Goal: Task Accomplishment & Management: Complete application form

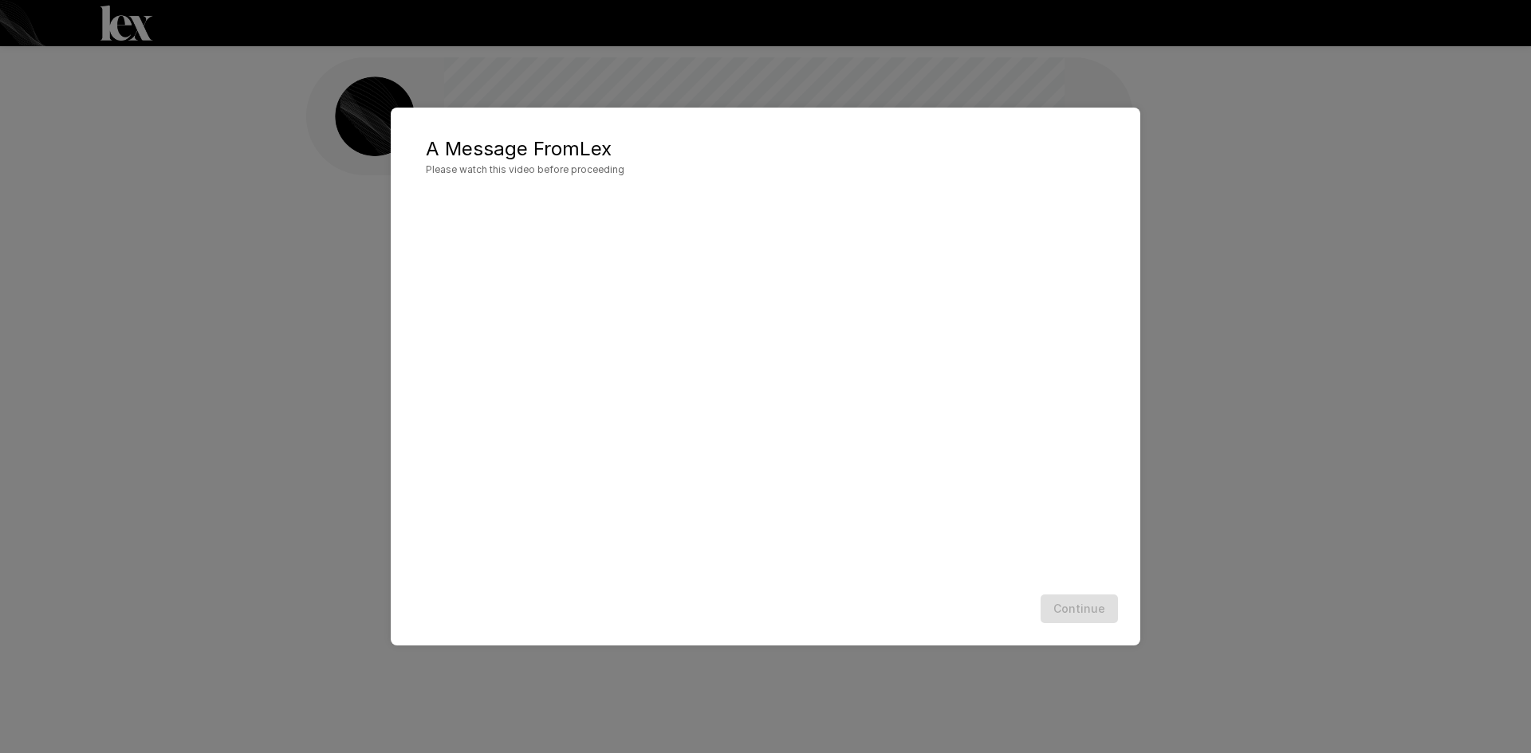
click at [247, 545] on div "A Message From [PERSON_NAME] Please watch this video before proceeding Continue" at bounding box center [765, 376] width 1531 height 753
click at [1226, 306] on div "A Message From [PERSON_NAME] Please watch this video before proceeding Continue" at bounding box center [765, 376] width 1531 height 753
click at [261, 390] on div "A Message From [PERSON_NAME] Please watch this video before proceeding Continue" at bounding box center [765, 376] width 1531 height 753
click at [420, 74] on div "A Message From [PERSON_NAME] Please watch this video before proceeding Continue" at bounding box center [765, 376] width 1531 height 753
click at [1079, 606] on button "Continue" at bounding box center [1078, 609] width 77 height 29
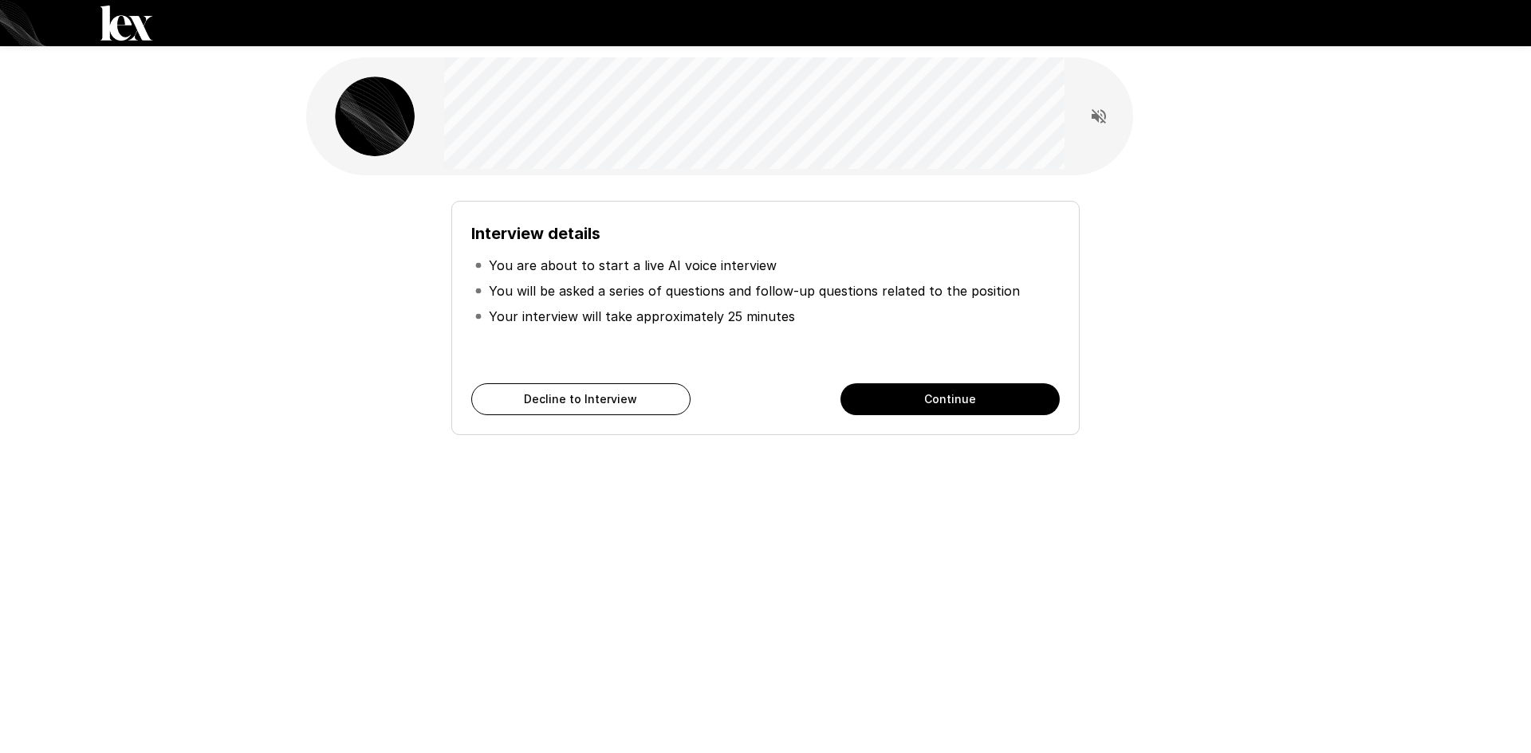
click at [959, 391] on button "Continue" at bounding box center [949, 399] width 219 height 32
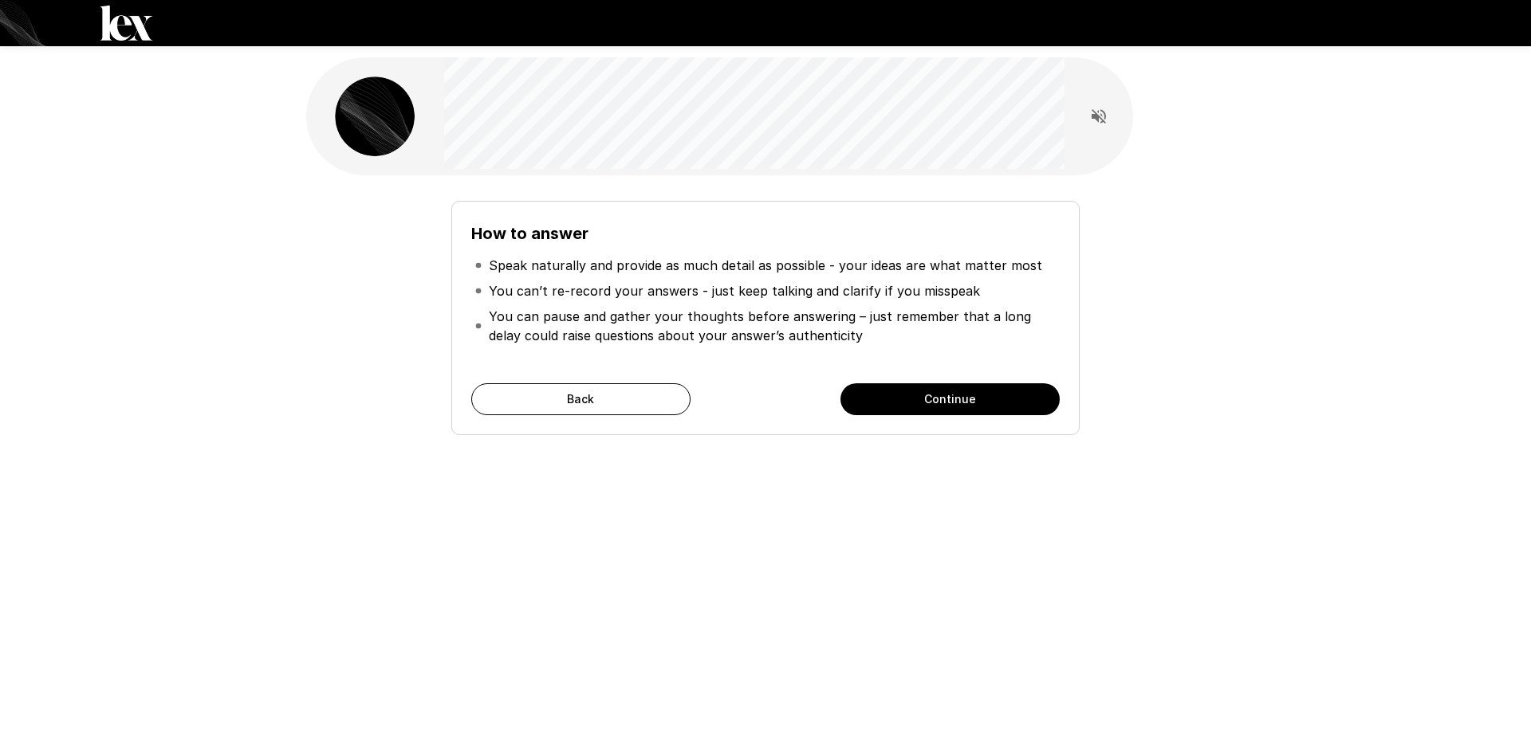
click at [959, 391] on button "Continue" at bounding box center [949, 399] width 219 height 32
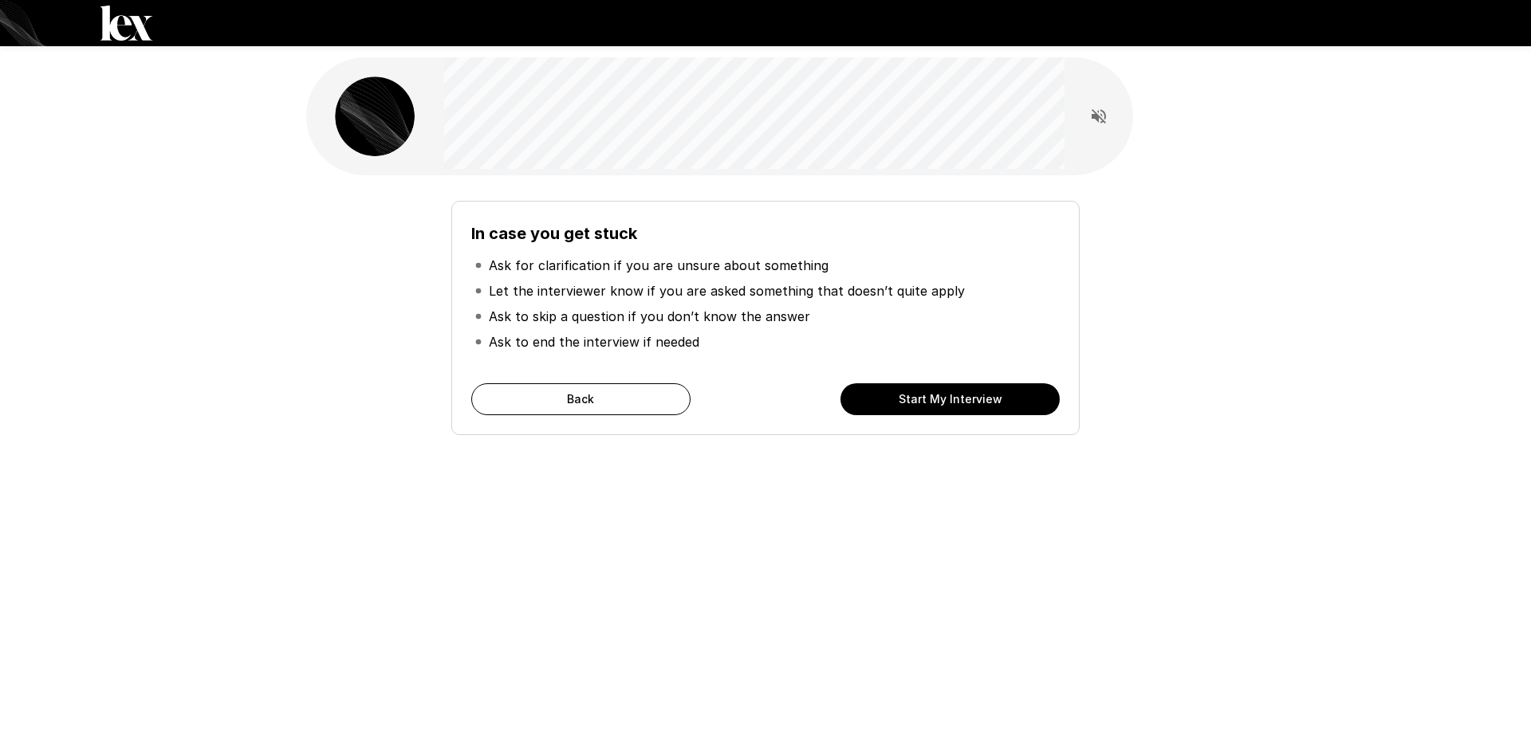
click at [959, 391] on button "Start My Interview" at bounding box center [949, 399] width 219 height 32
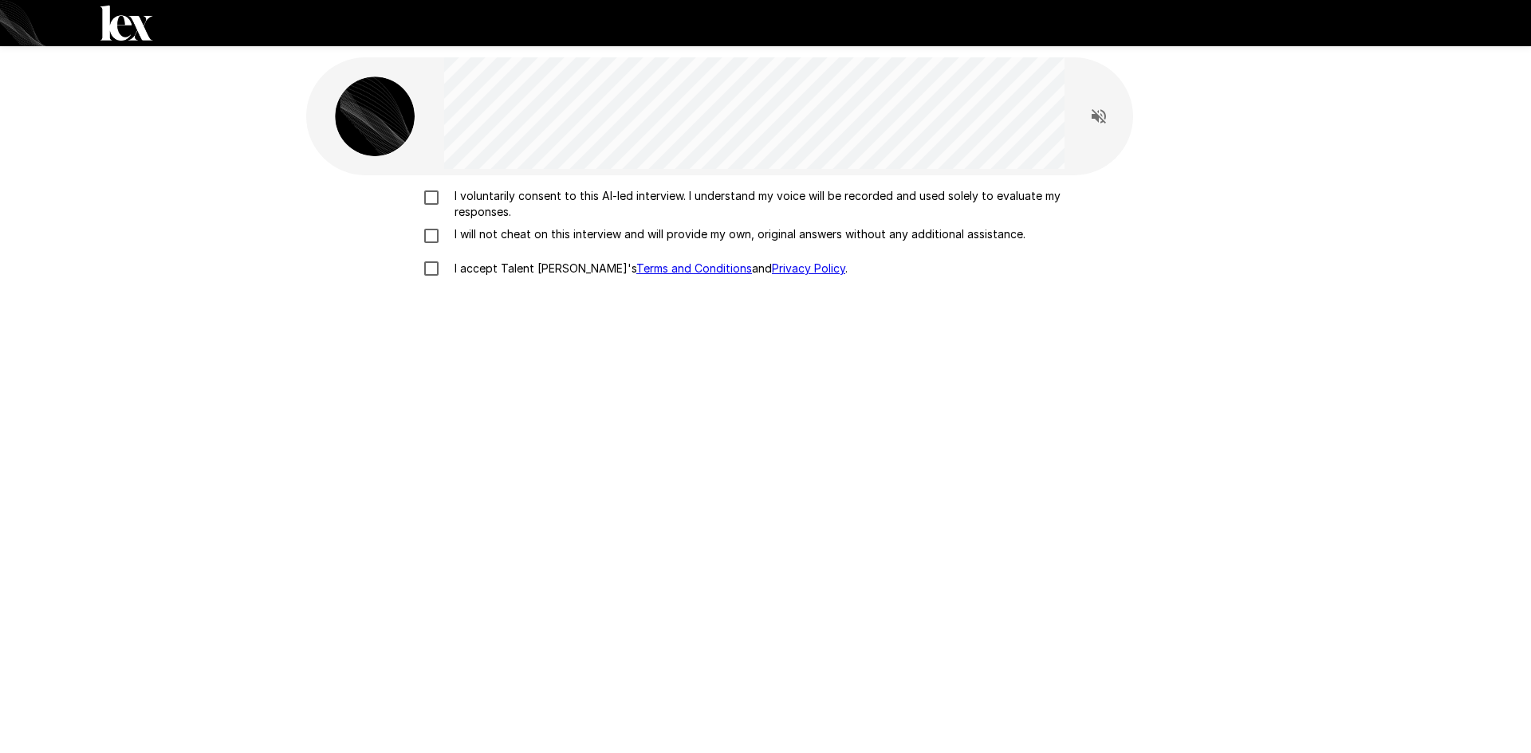
click at [501, 195] on p "I voluntarily consent to this AI-led interview. I understand my voice will be r…" at bounding box center [782, 204] width 668 height 32
click at [509, 228] on p "I will not cheat on this interview and will provide my own, original answers wi…" at bounding box center [736, 234] width 577 height 16
click at [502, 257] on label "I accept Talent Llama's Terms and Conditions and Privacy Policy ." at bounding box center [766, 268] width 702 height 33
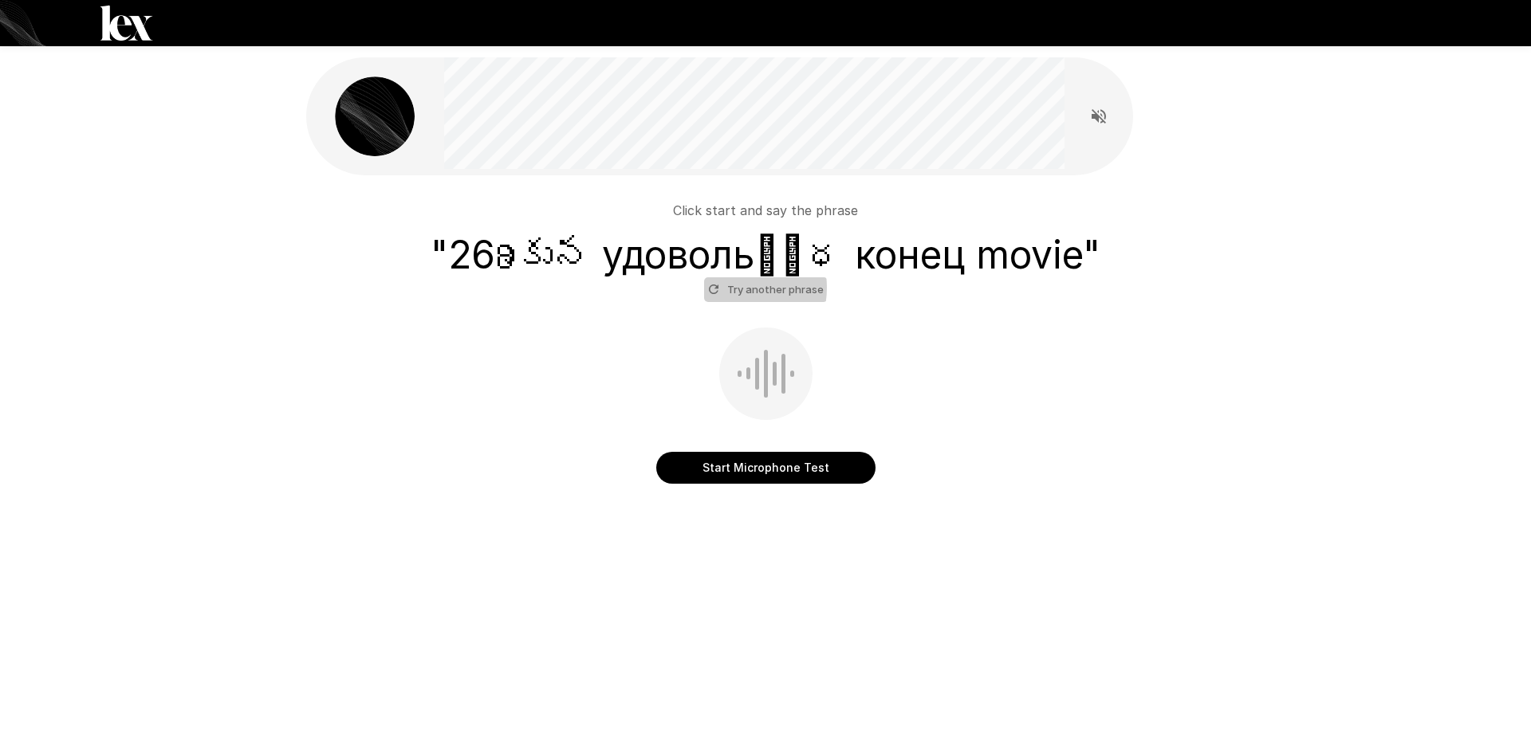
click at [727, 287] on button "Try another phrase" at bounding box center [766, 289] width 124 height 25
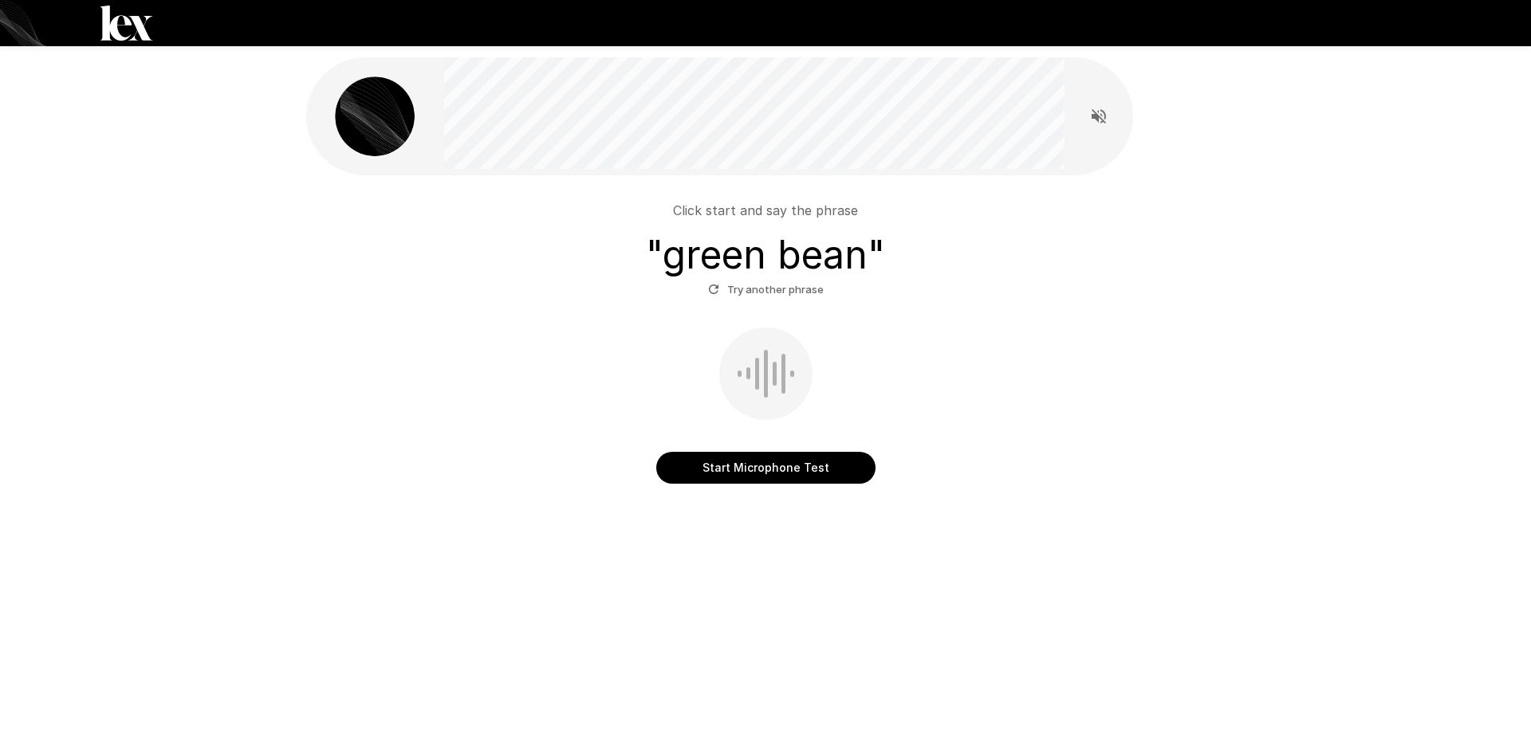
click at [775, 458] on button "Start Microphone Test" at bounding box center [765, 468] width 219 height 32
click at [804, 468] on button "Stop & Submit" at bounding box center [765, 468] width 219 height 32
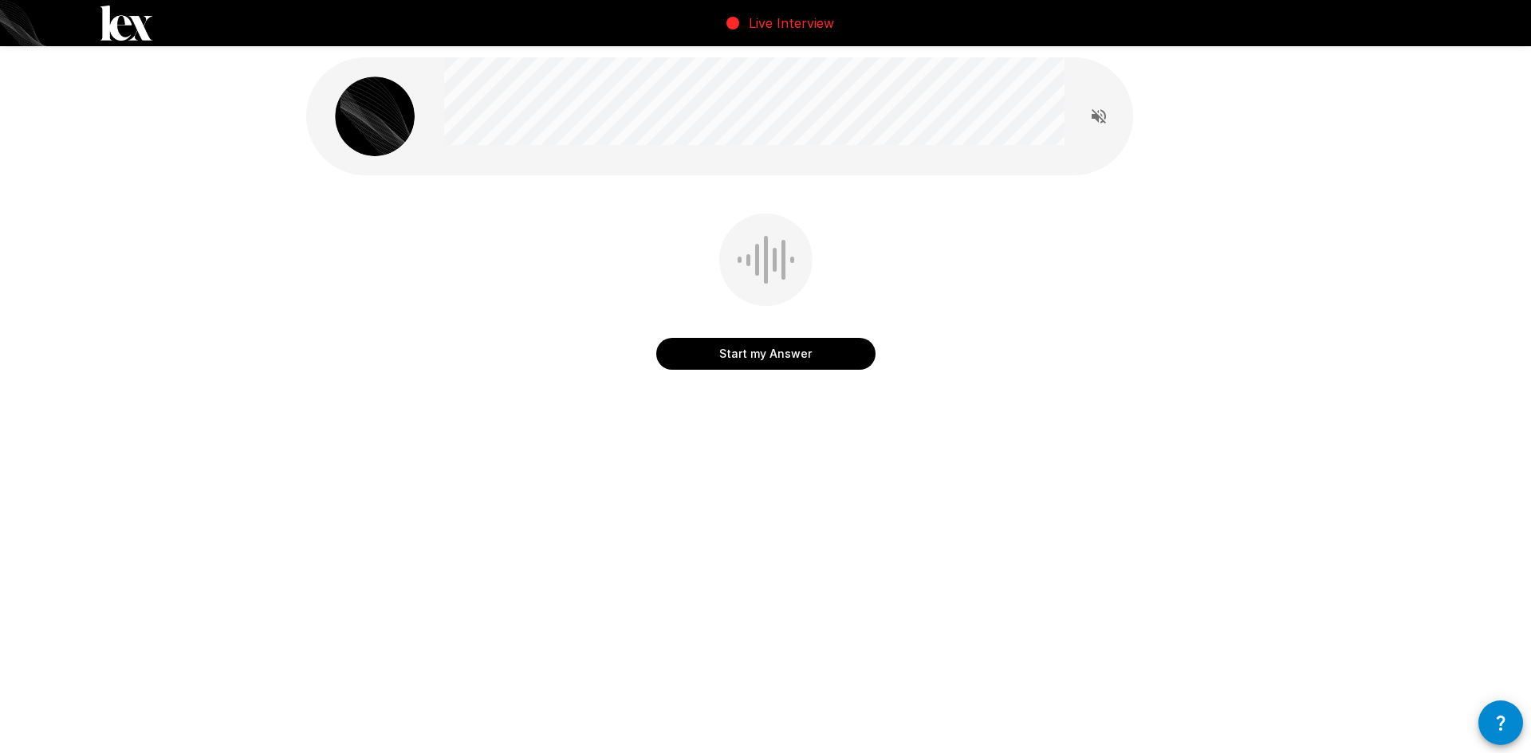
click at [548, 115] on div at bounding box center [719, 116] width 827 height 118
click at [771, 351] on button "Start my Answer" at bounding box center [765, 354] width 219 height 32
click at [775, 355] on button "Stop & Submit" at bounding box center [765, 354] width 219 height 32
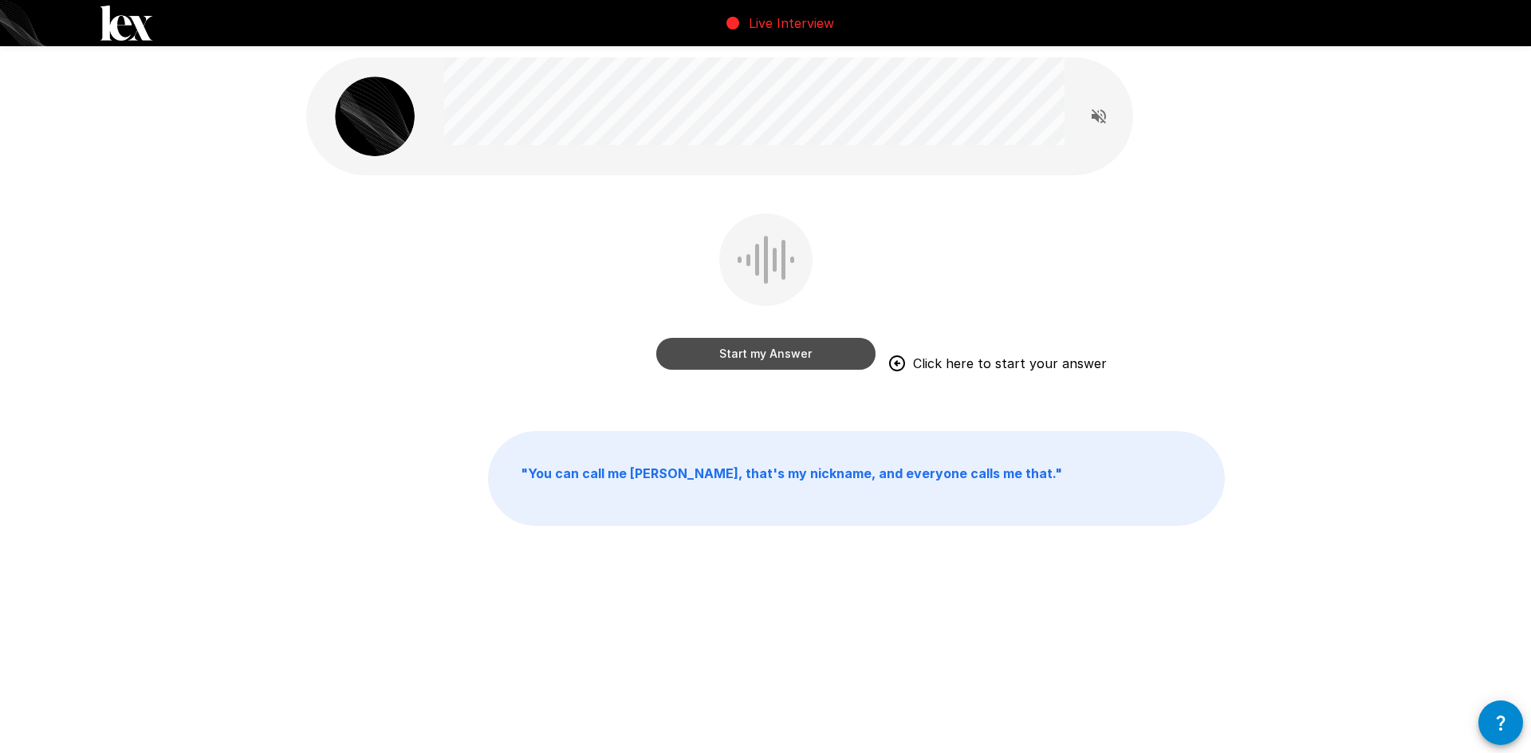
click at [772, 356] on button "Start my Answer" at bounding box center [765, 354] width 219 height 32
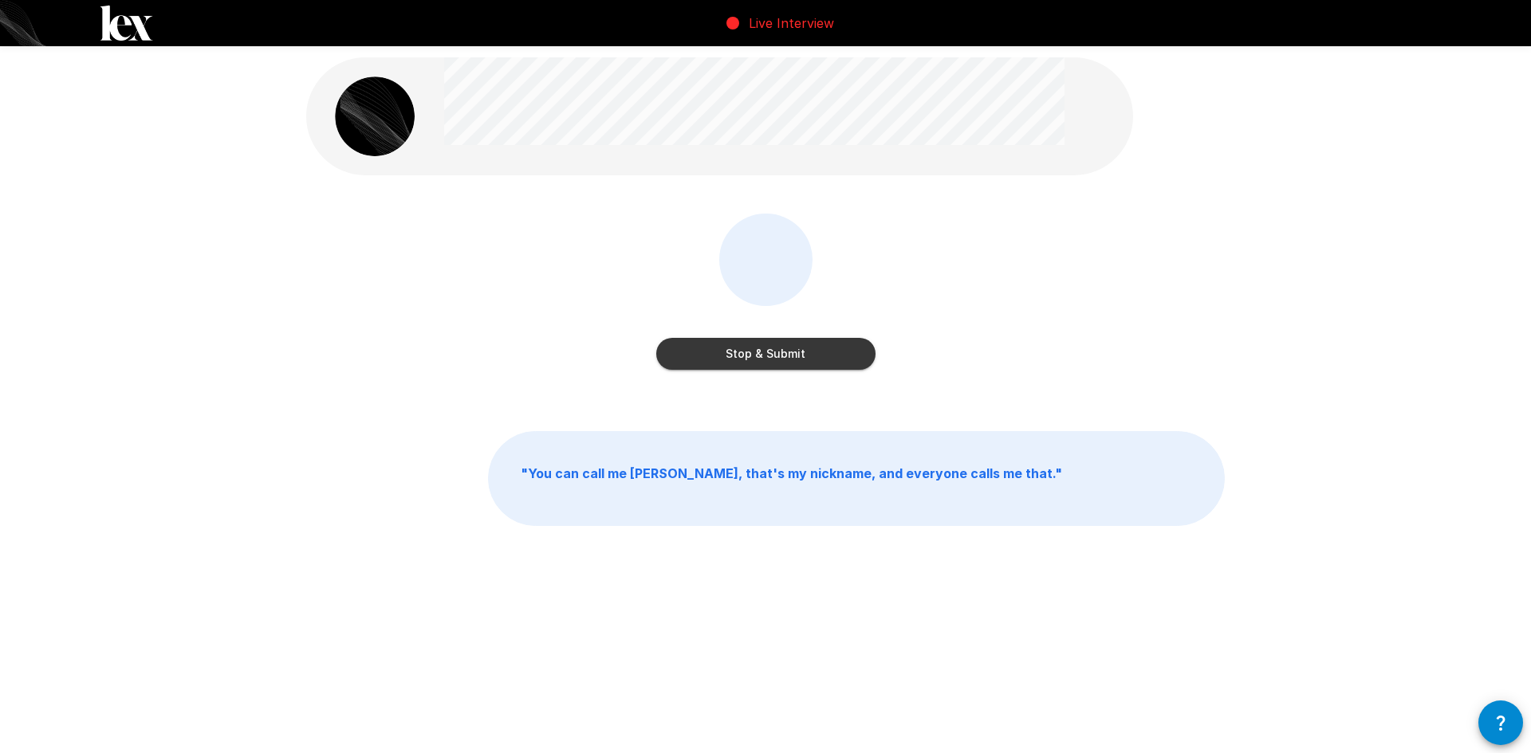
click at [781, 350] on button "Stop & Submit" at bounding box center [765, 354] width 219 height 32
click at [782, 349] on button "Start my Answer" at bounding box center [765, 354] width 219 height 32
click at [782, 348] on button "Stop & Submit" at bounding box center [765, 354] width 219 height 32
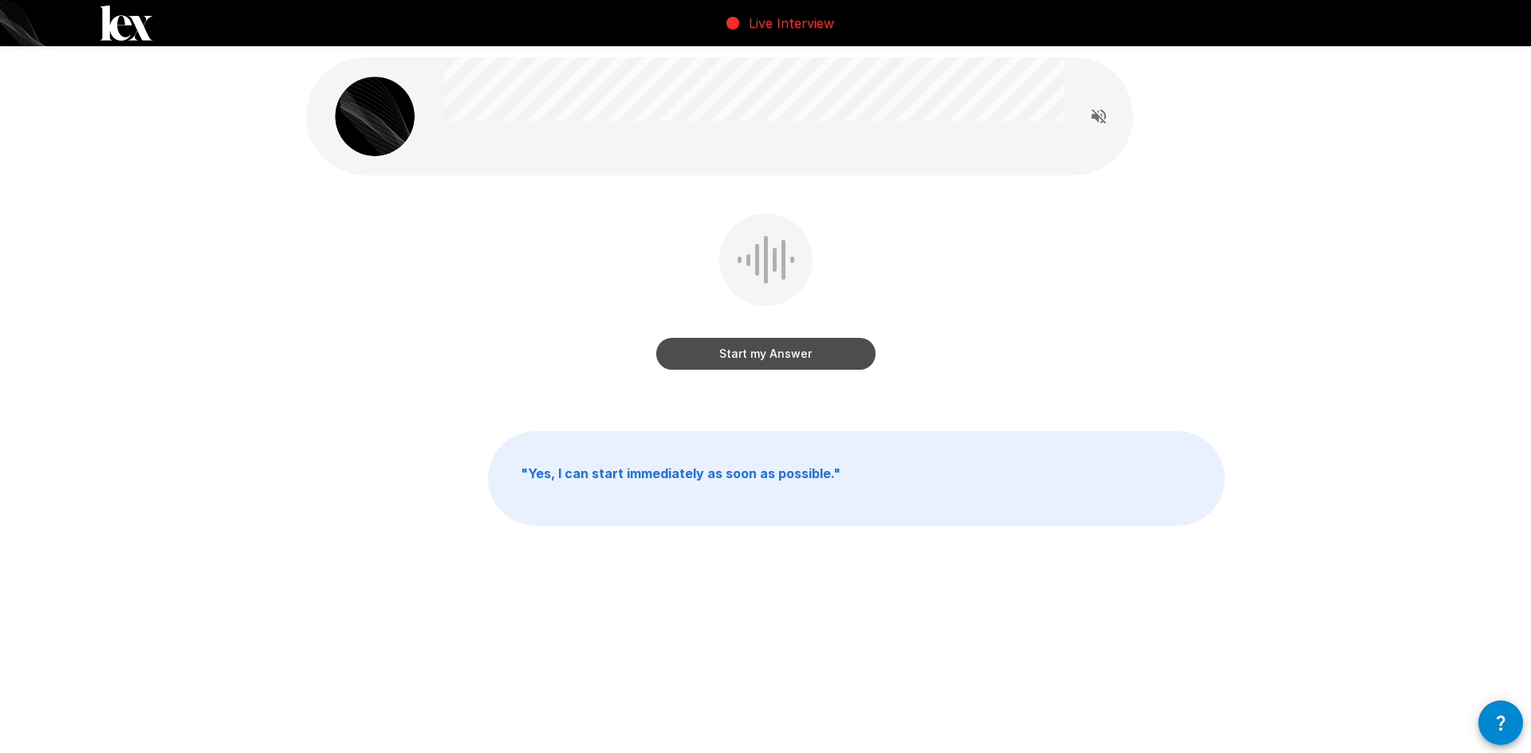
click at [782, 348] on button "Start my Answer" at bounding box center [765, 354] width 219 height 32
click at [781, 347] on button "Stop & Submit" at bounding box center [765, 354] width 219 height 32
click at [761, 353] on button "Start my Answer" at bounding box center [765, 354] width 219 height 32
click at [755, 354] on button "Stop & Submit" at bounding box center [765, 354] width 219 height 32
click at [745, 347] on button "Start my Answer" at bounding box center [765, 354] width 219 height 32
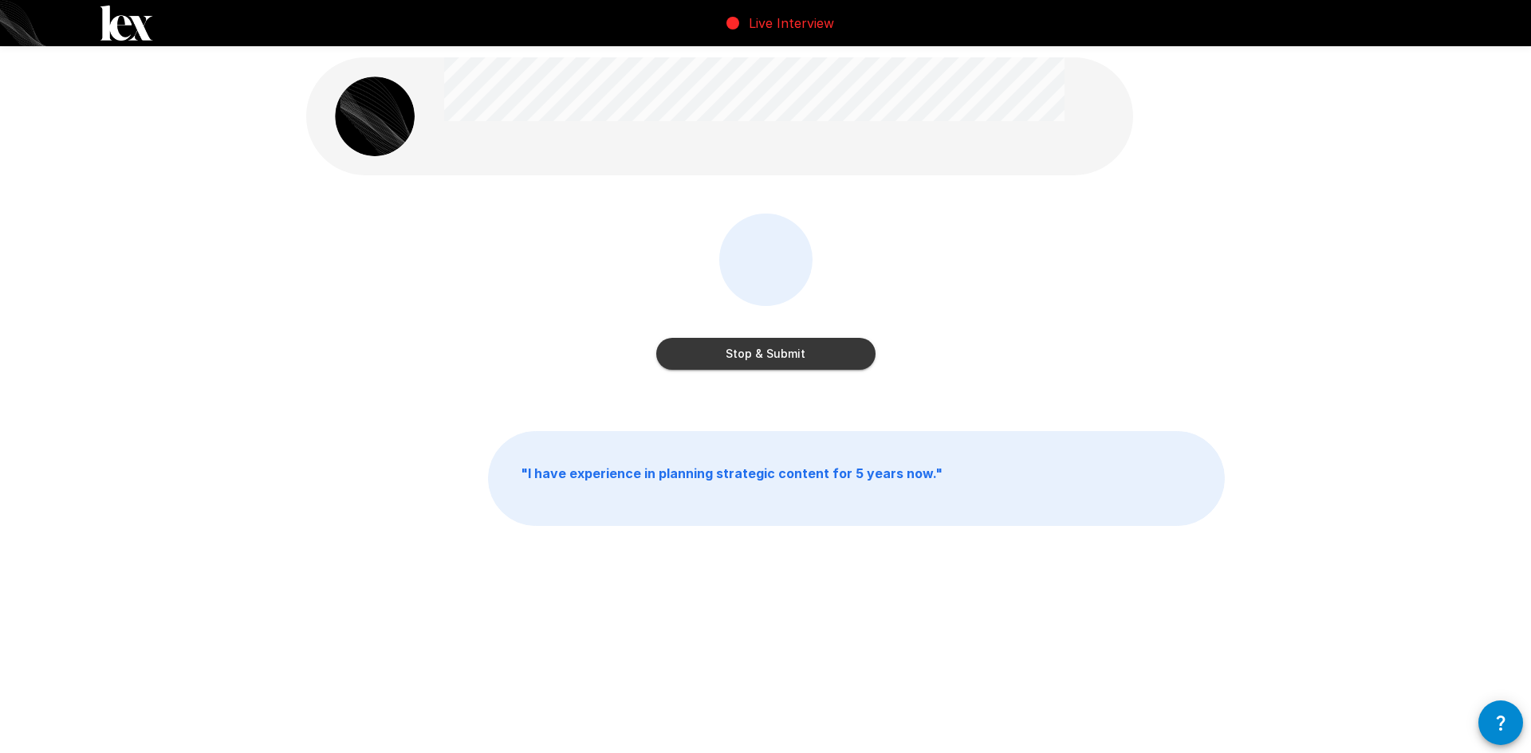
click at [747, 348] on button "Stop & Submit" at bounding box center [765, 354] width 219 height 32
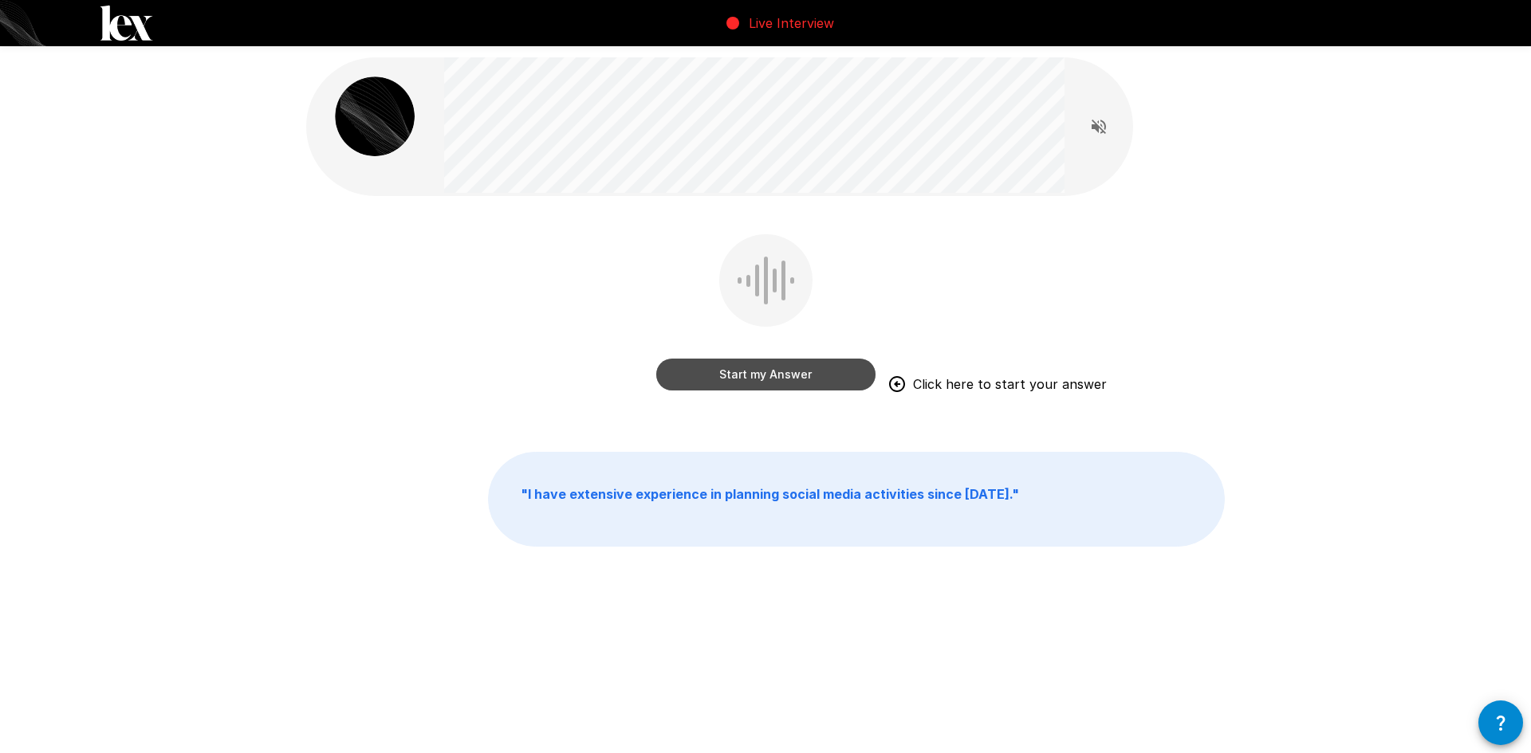
click at [799, 377] on button "Start my Answer" at bounding box center [765, 375] width 219 height 32
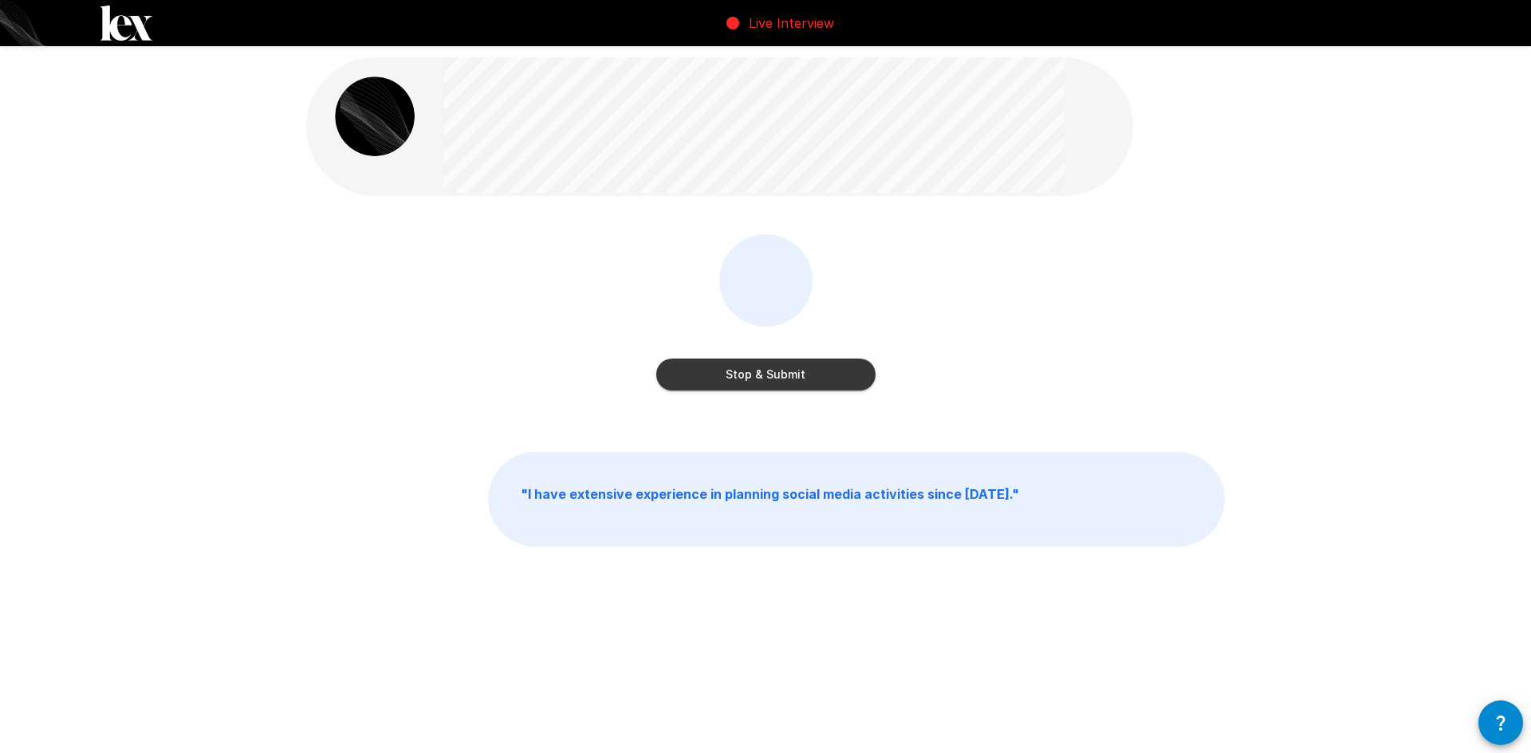
click at [800, 375] on button "Stop & Submit" at bounding box center [765, 375] width 219 height 32
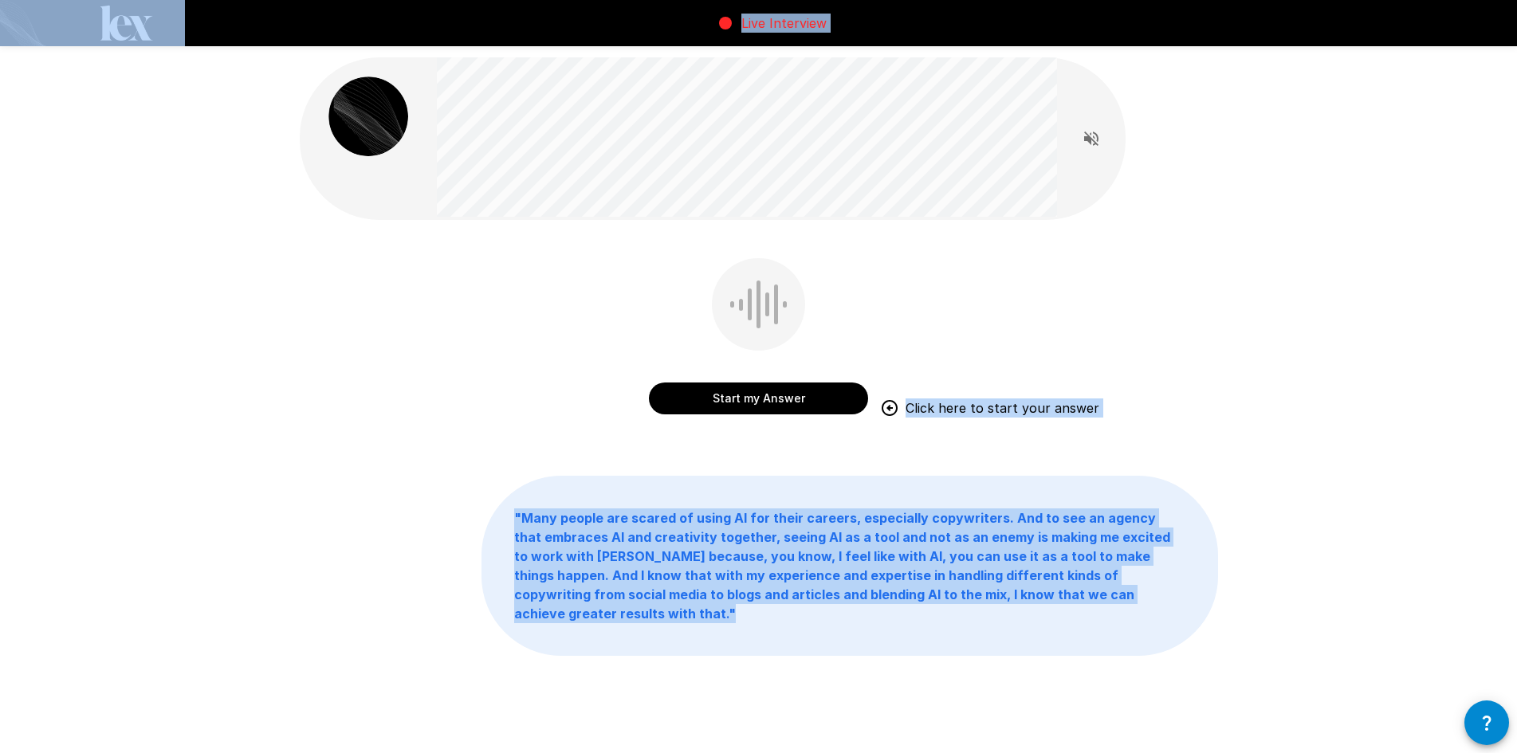
click at [358, 431] on div "Start my Answer Click here to start your answer" at bounding box center [759, 347] width 918 height 179
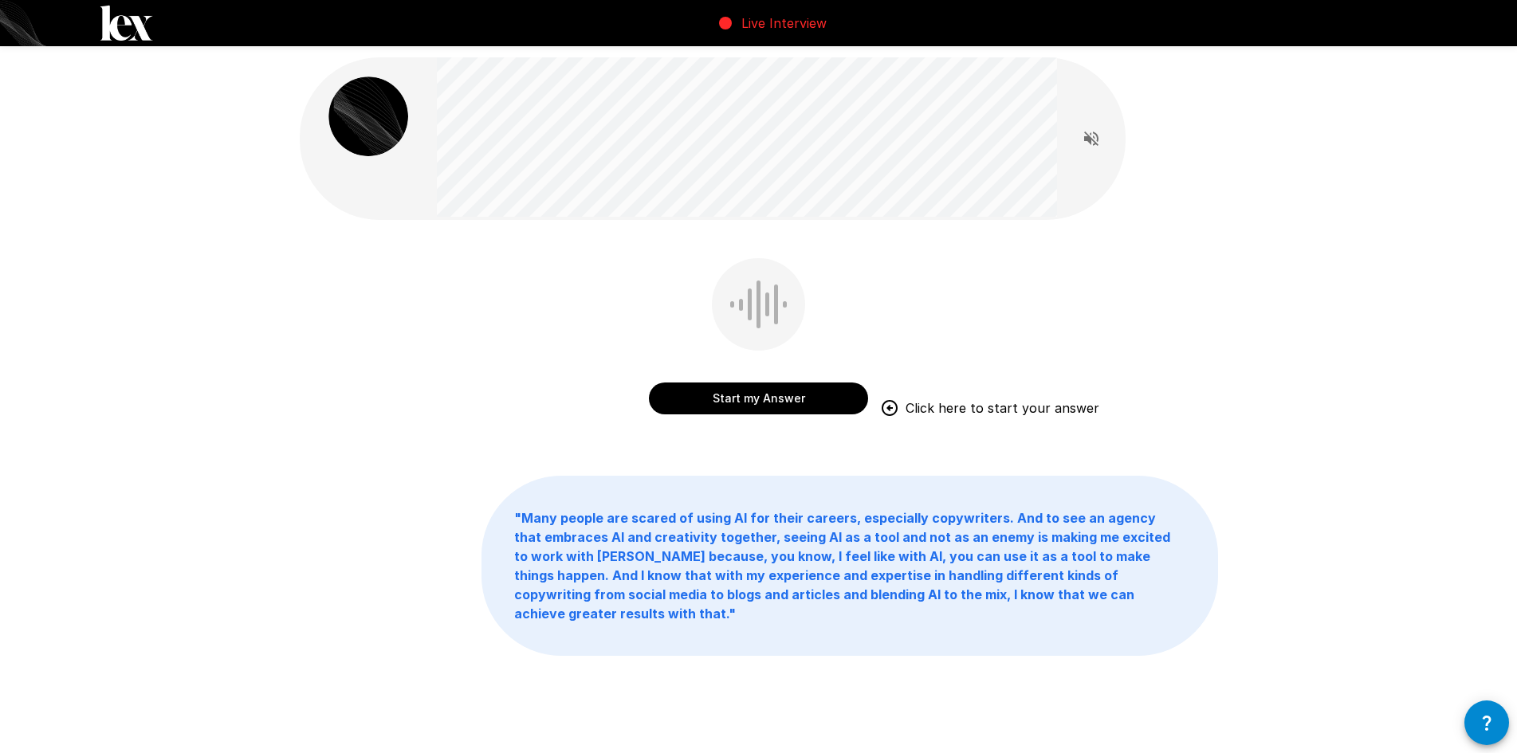
click at [779, 314] on div at bounding box center [758, 304] width 93 height 92
click at [761, 399] on button "Start my Answer" at bounding box center [758, 399] width 219 height 32
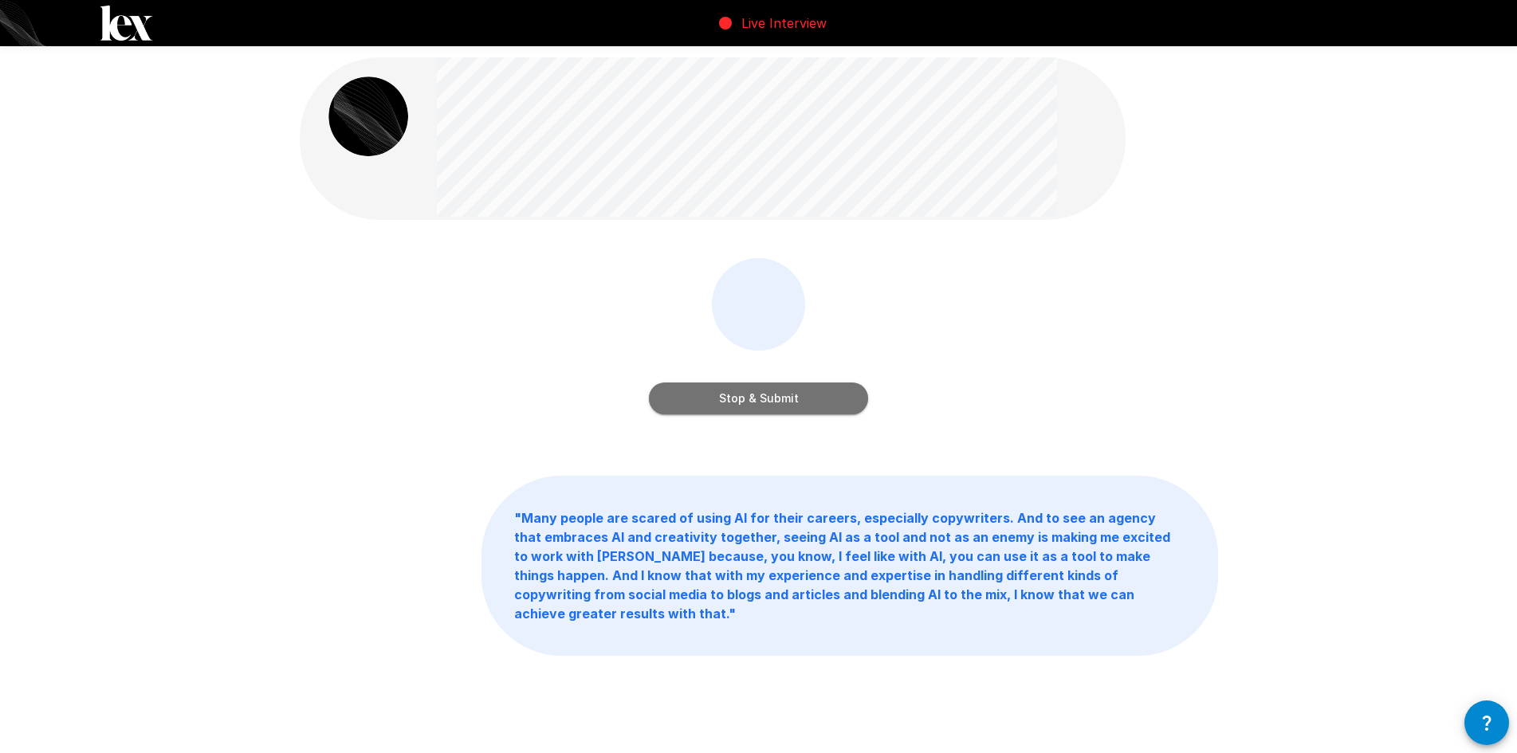
click at [758, 394] on button "Stop & Submit" at bounding box center [758, 399] width 219 height 32
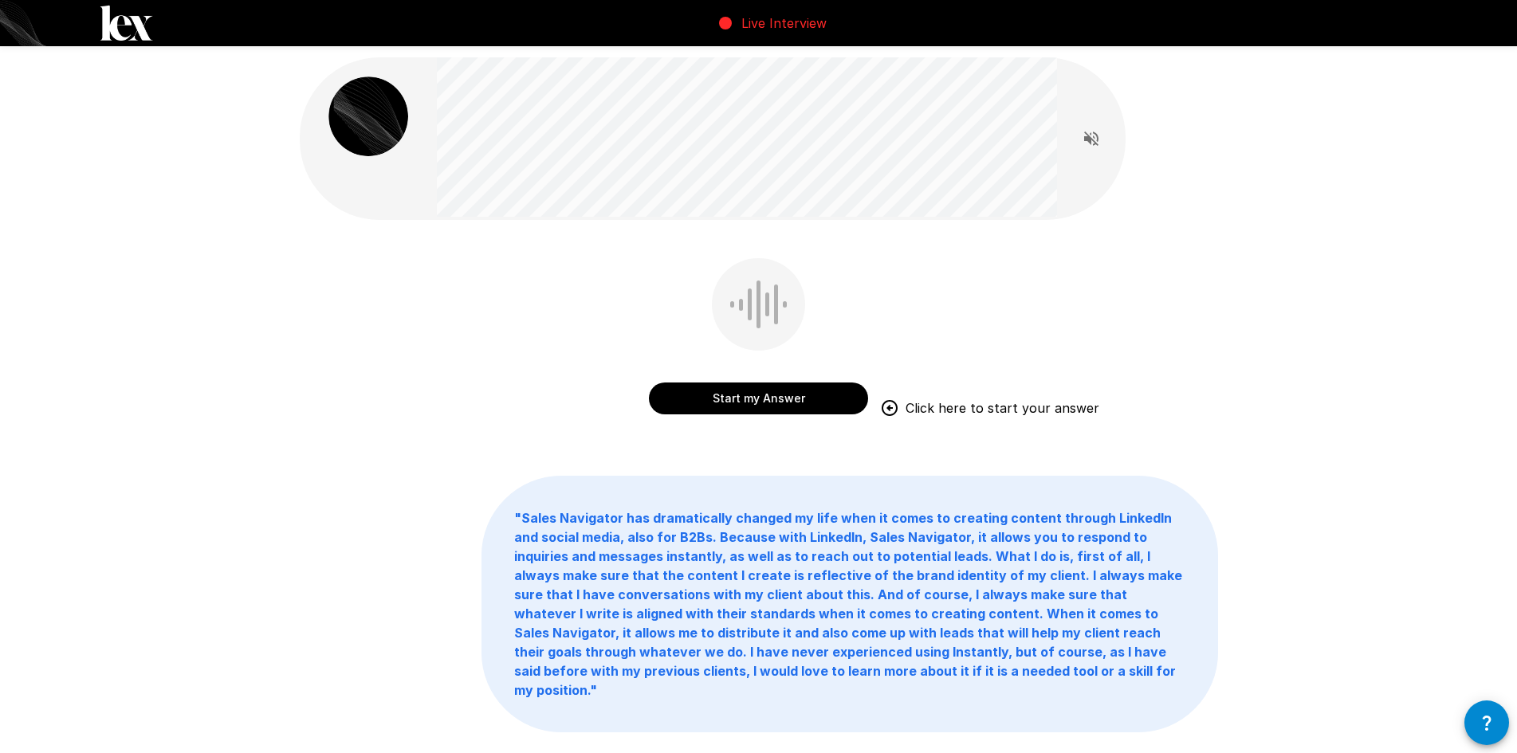
click at [779, 399] on button "Start my Answer" at bounding box center [758, 399] width 219 height 32
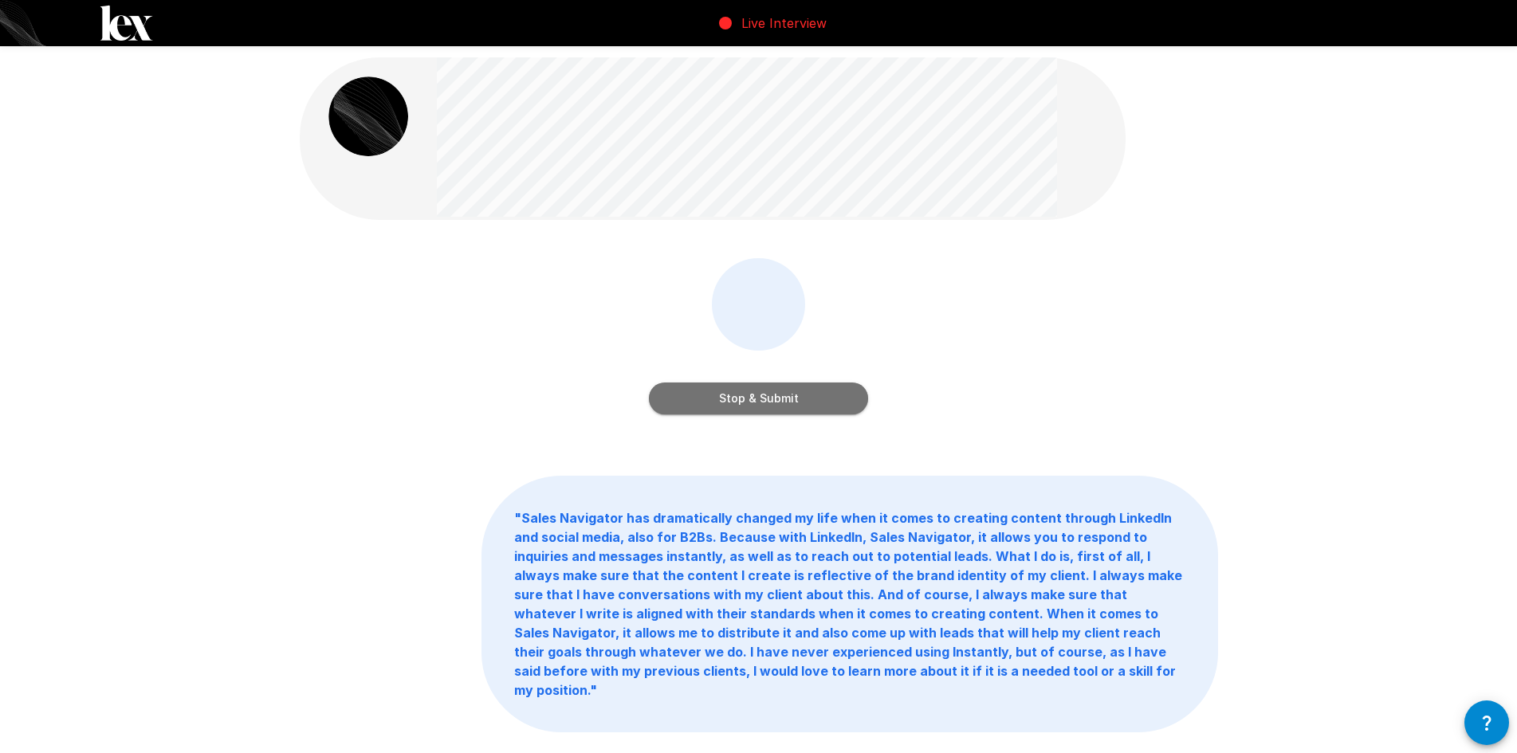
click at [775, 395] on button "Stop & Submit" at bounding box center [758, 399] width 219 height 32
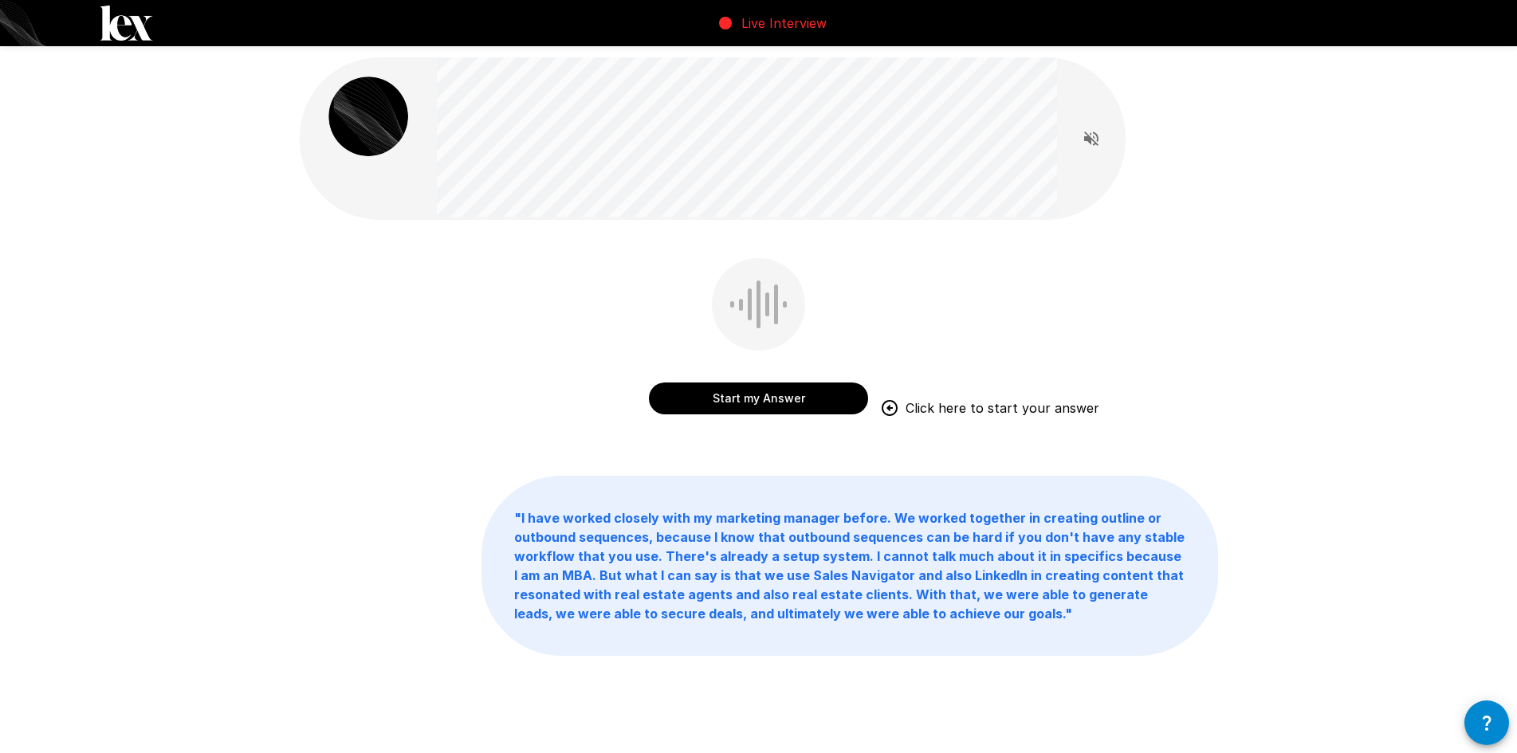
click at [744, 405] on button "Start my Answer" at bounding box center [758, 399] width 219 height 32
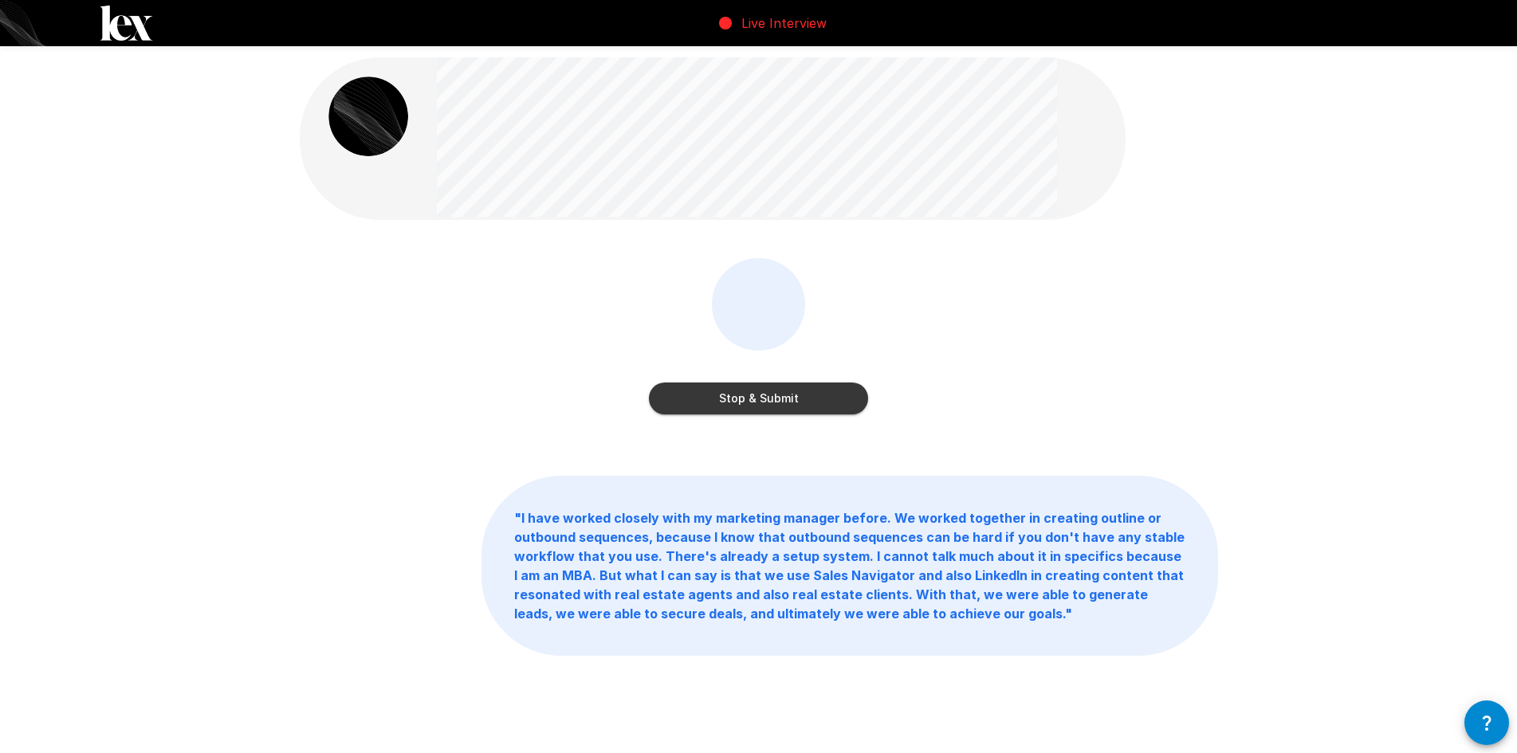
click at [747, 406] on button "Stop & Submit" at bounding box center [758, 399] width 219 height 32
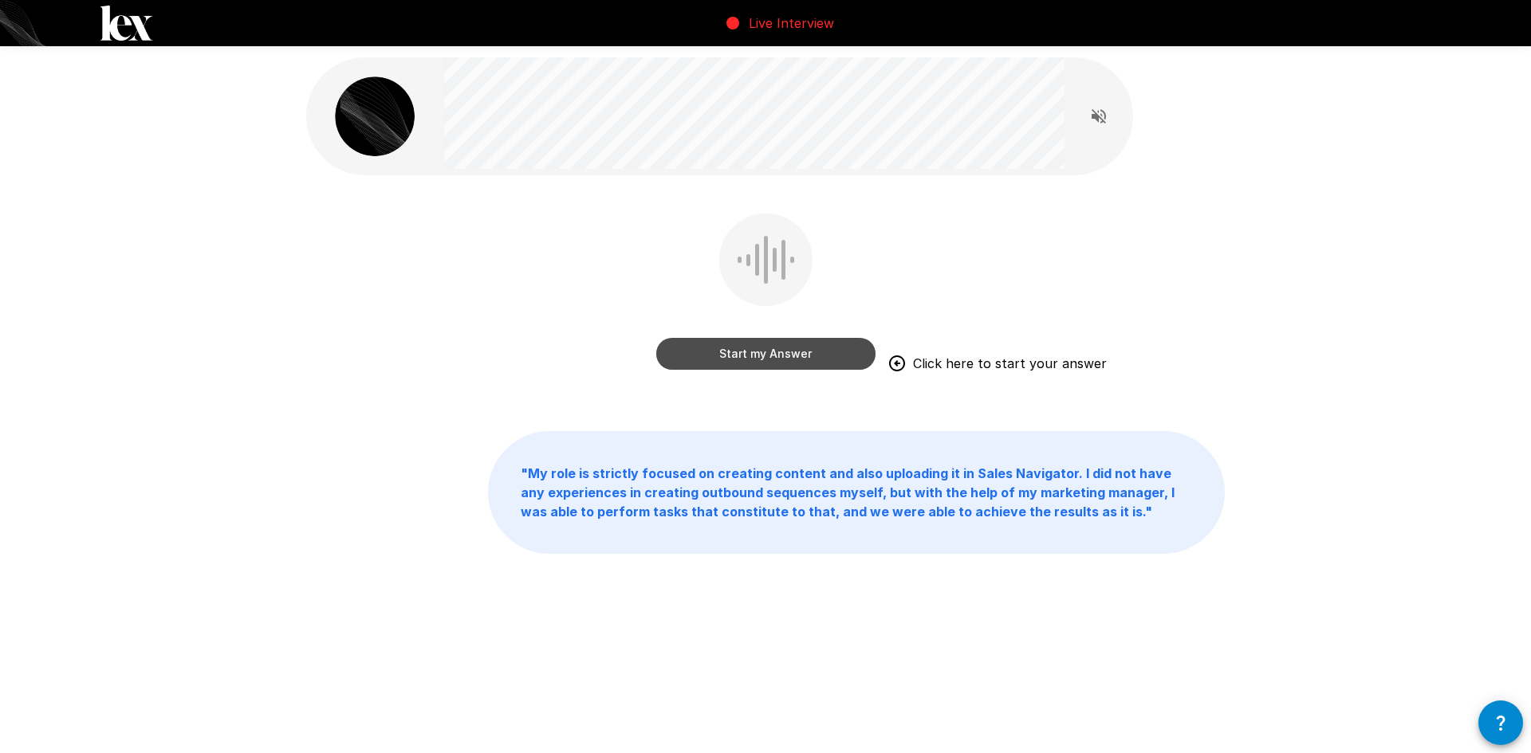
click at [769, 360] on button "Start my Answer" at bounding box center [765, 354] width 219 height 32
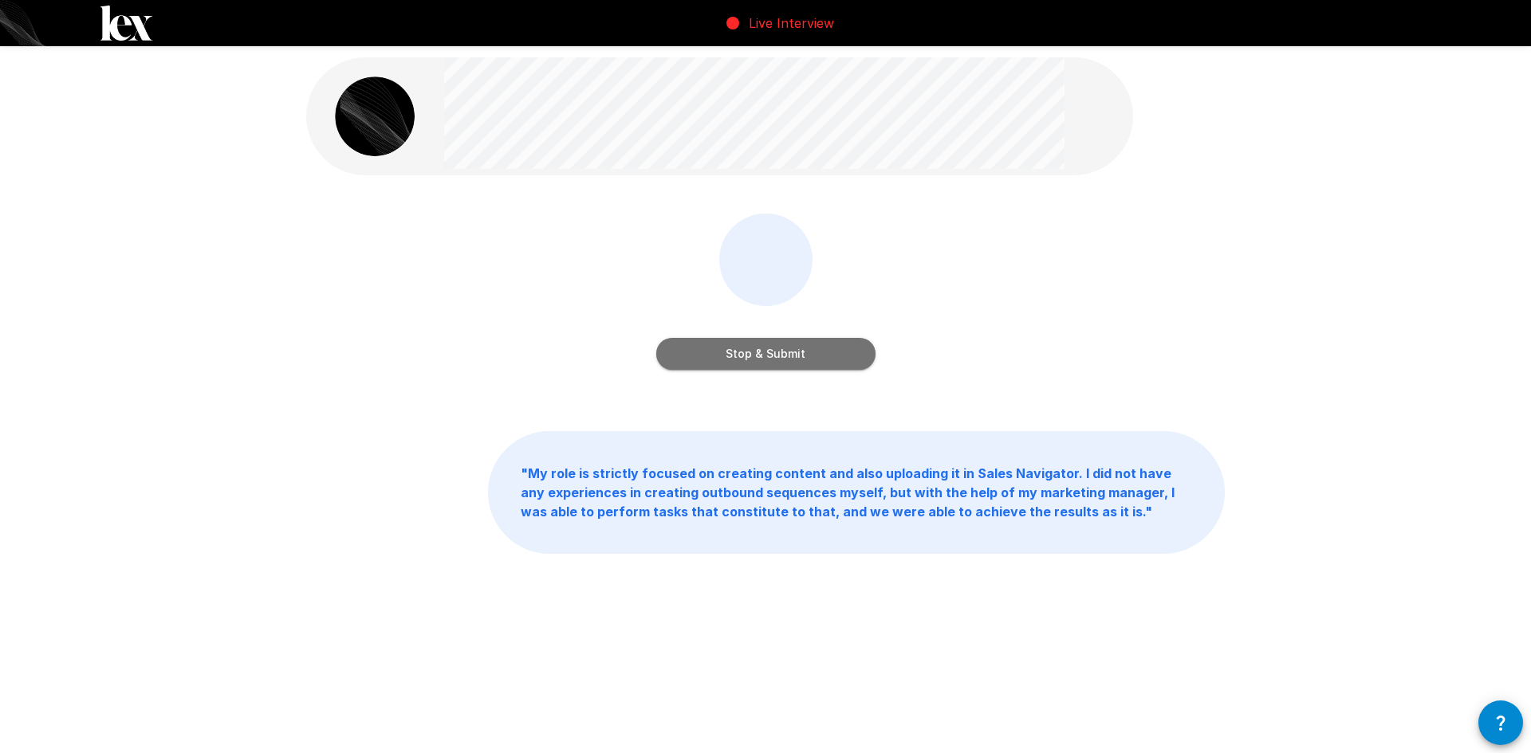
click at [788, 356] on button "Stop & Submit" at bounding box center [765, 354] width 219 height 32
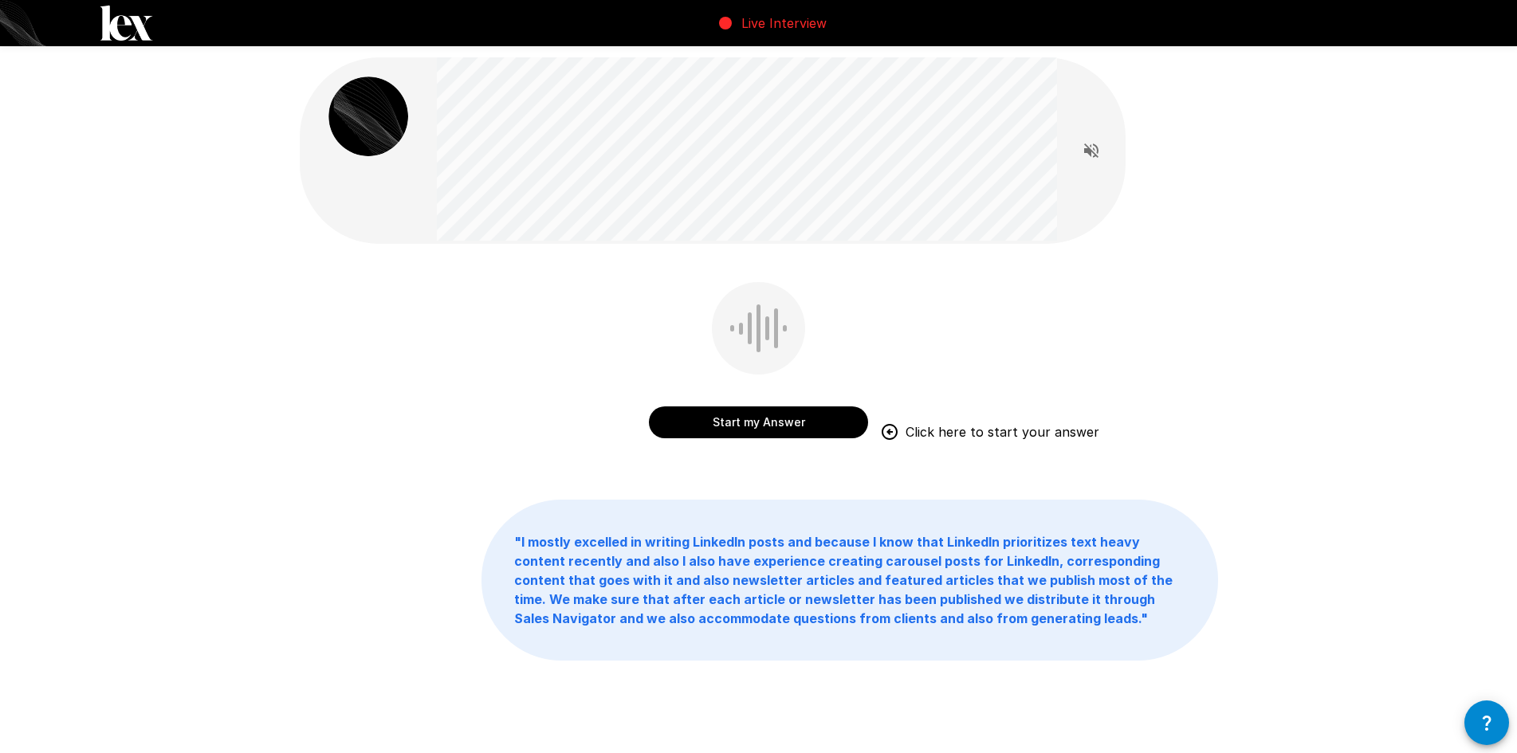
click at [794, 419] on button "Start my Answer" at bounding box center [758, 423] width 219 height 32
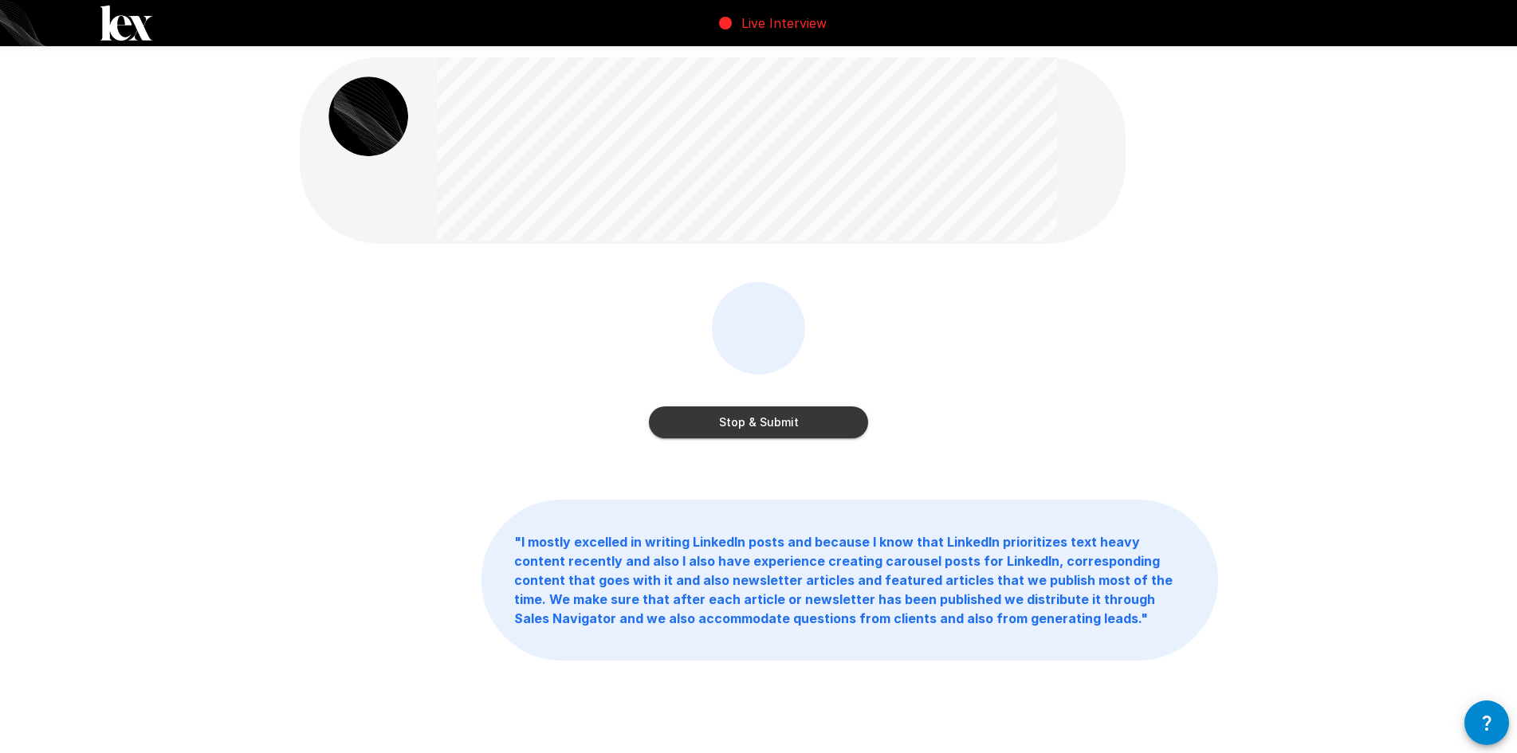
click at [773, 421] on button "Stop & Submit" at bounding box center [758, 423] width 219 height 32
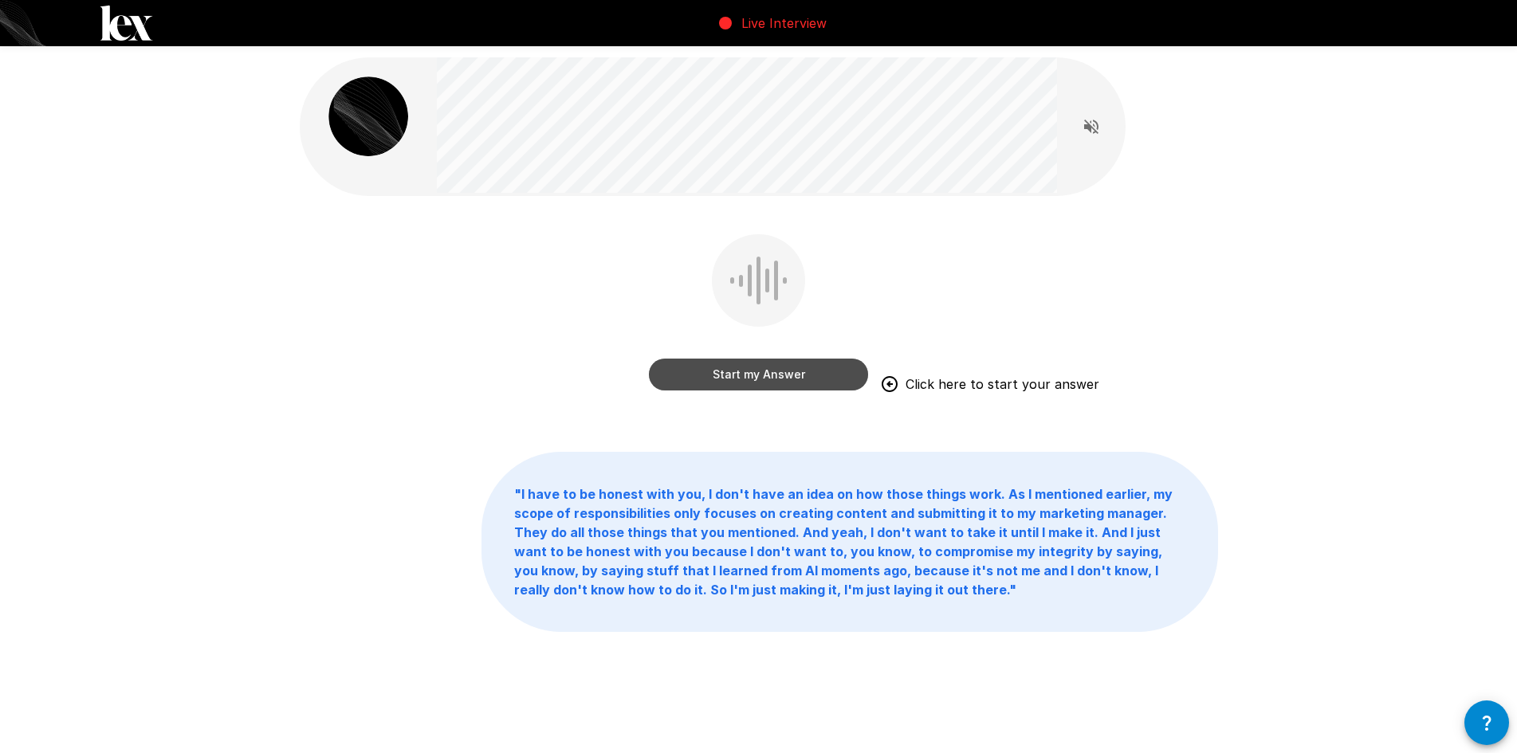
click at [746, 368] on button "Start my Answer" at bounding box center [758, 375] width 219 height 32
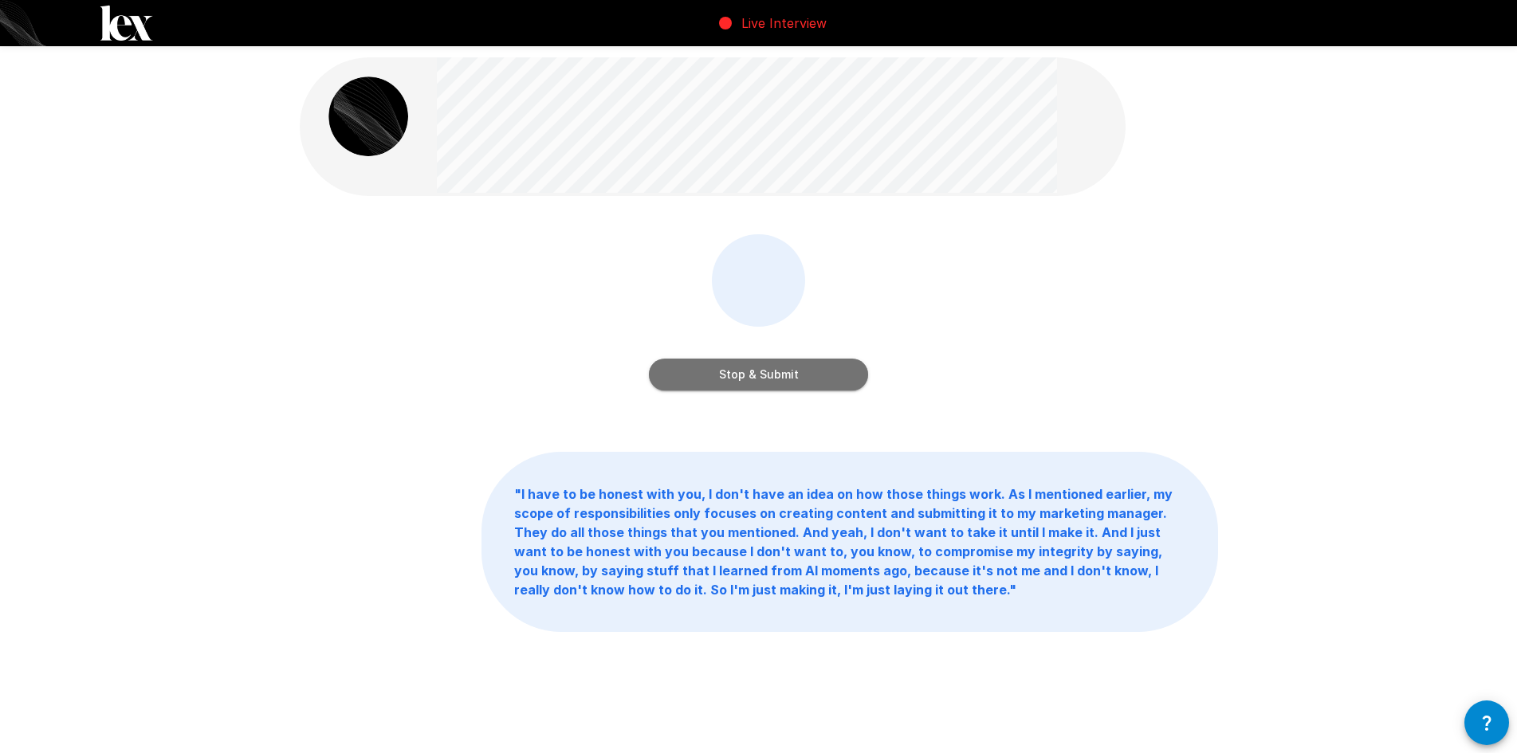
click at [757, 376] on button "Stop & Submit" at bounding box center [758, 375] width 219 height 32
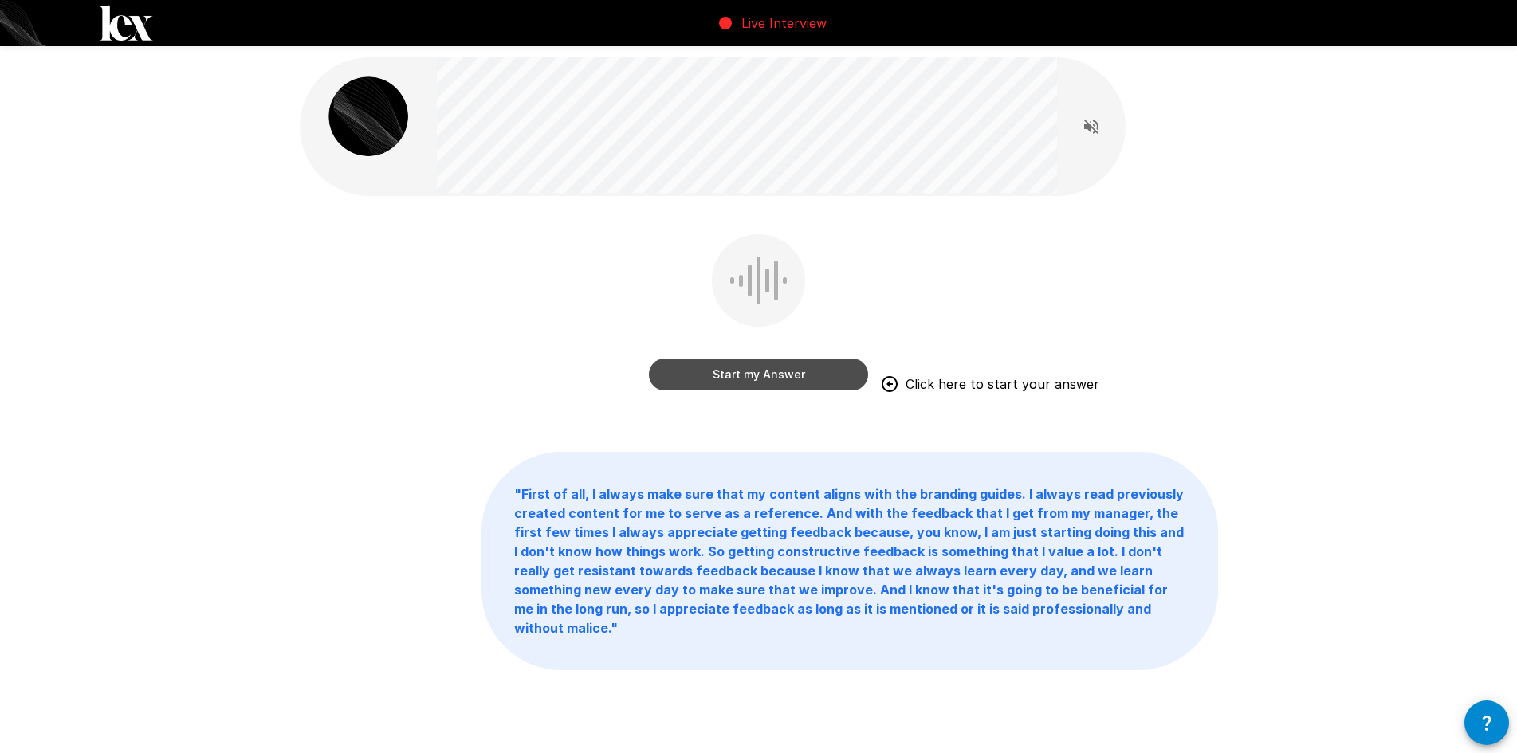
click at [745, 372] on button "Start my Answer" at bounding box center [758, 375] width 219 height 32
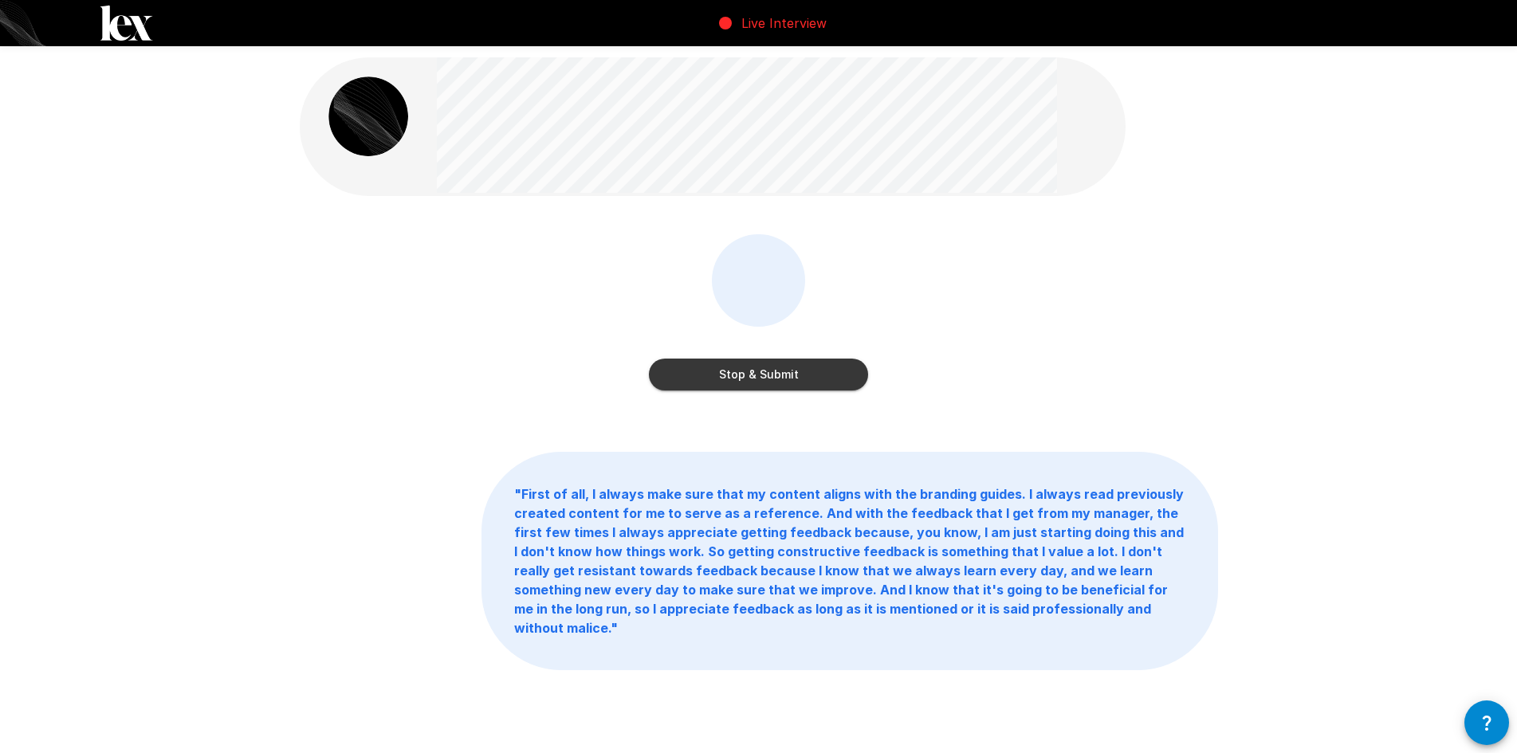
click at [726, 372] on button "Stop & Submit" at bounding box center [758, 375] width 219 height 32
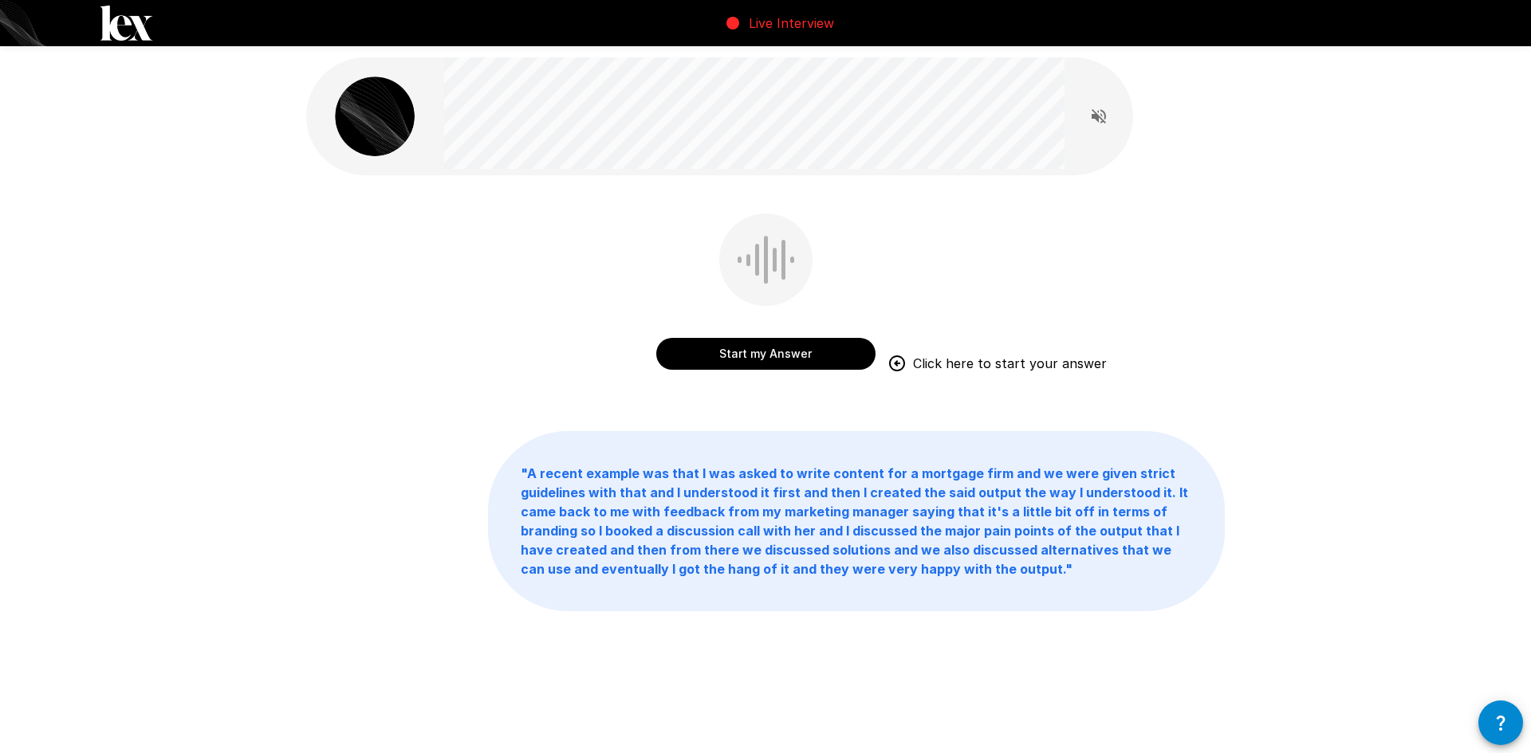
click at [781, 348] on button "Start my Answer" at bounding box center [765, 354] width 219 height 32
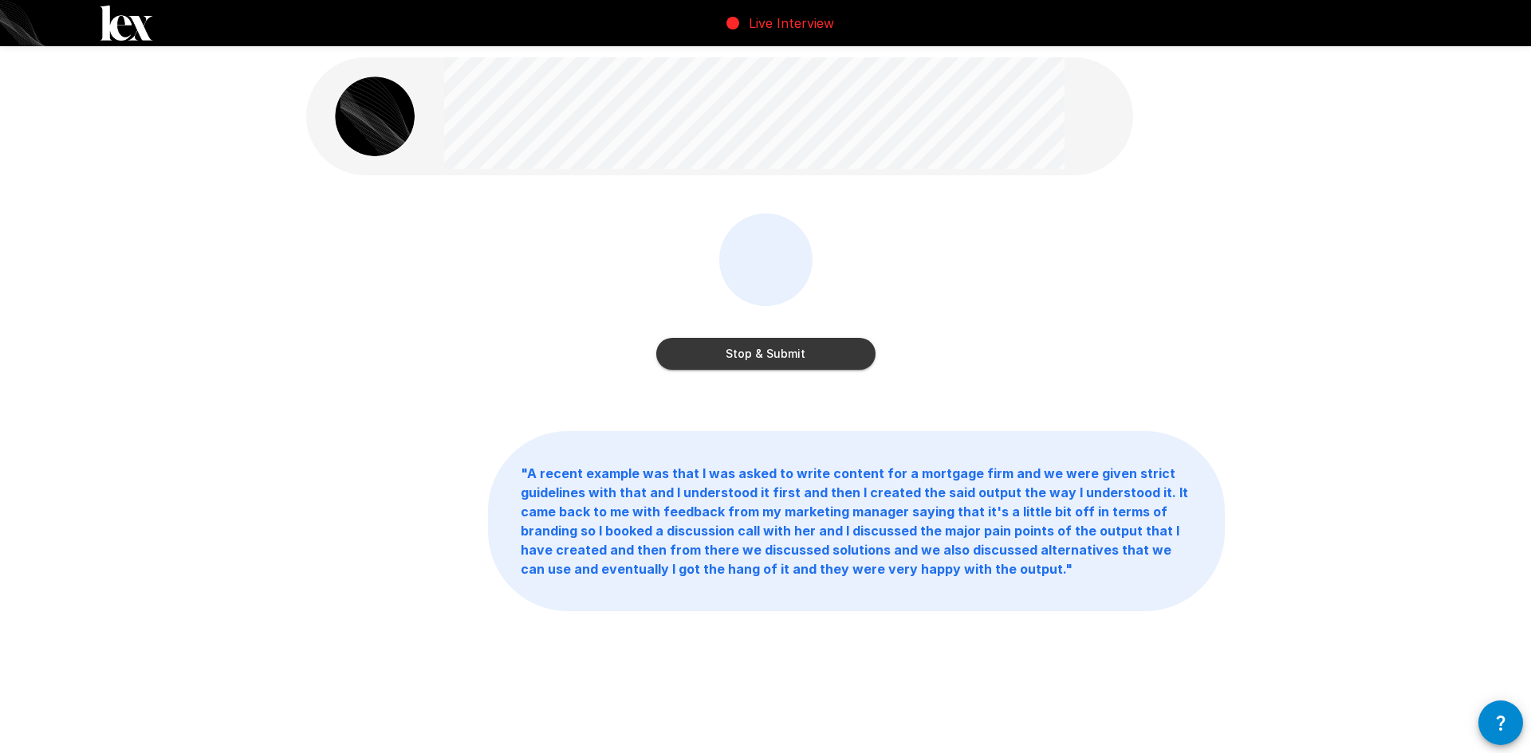
click at [782, 349] on button "Stop & Submit" at bounding box center [765, 354] width 219 height 32
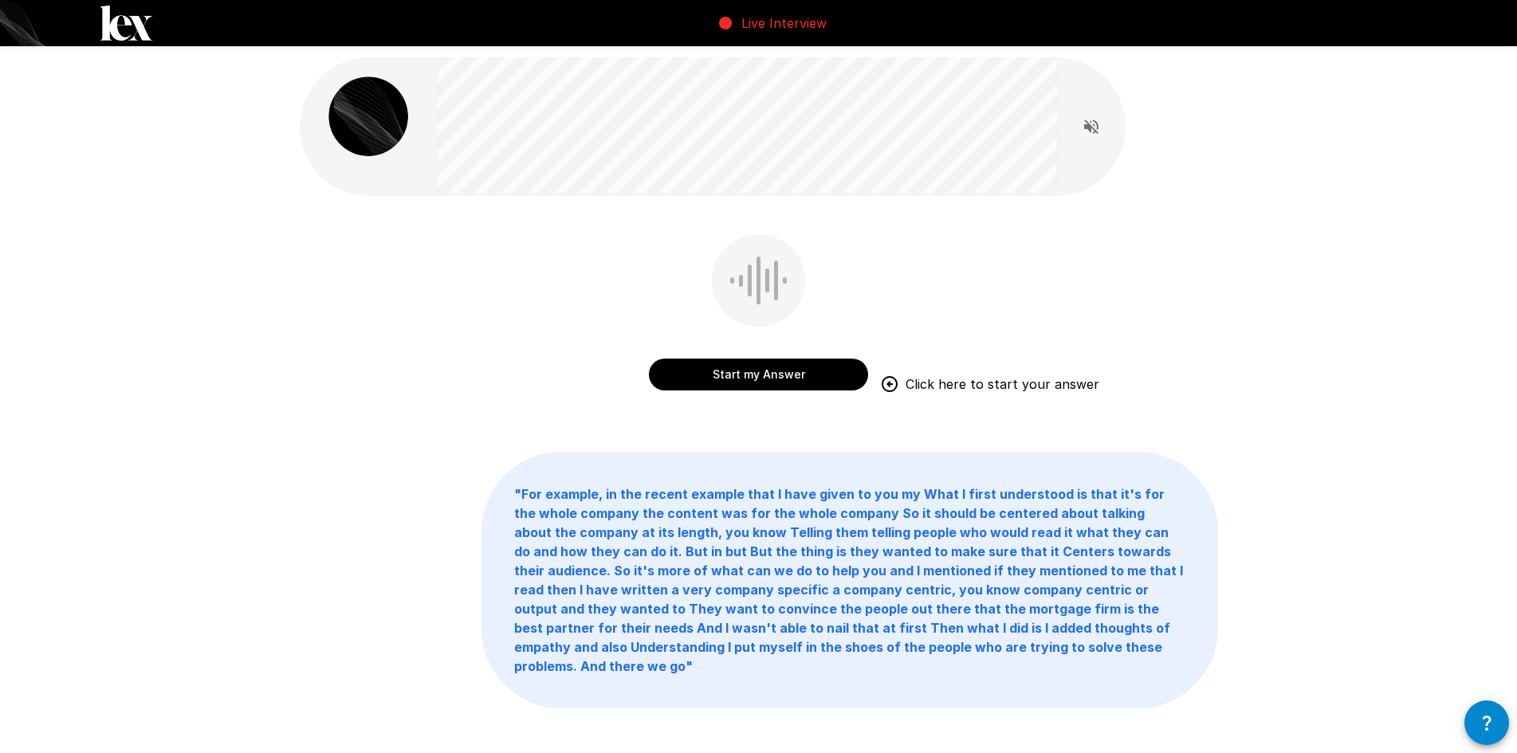
click at [765, 372] on button "Start my Answer" at bounding box center [758, 375] width 219 height 32
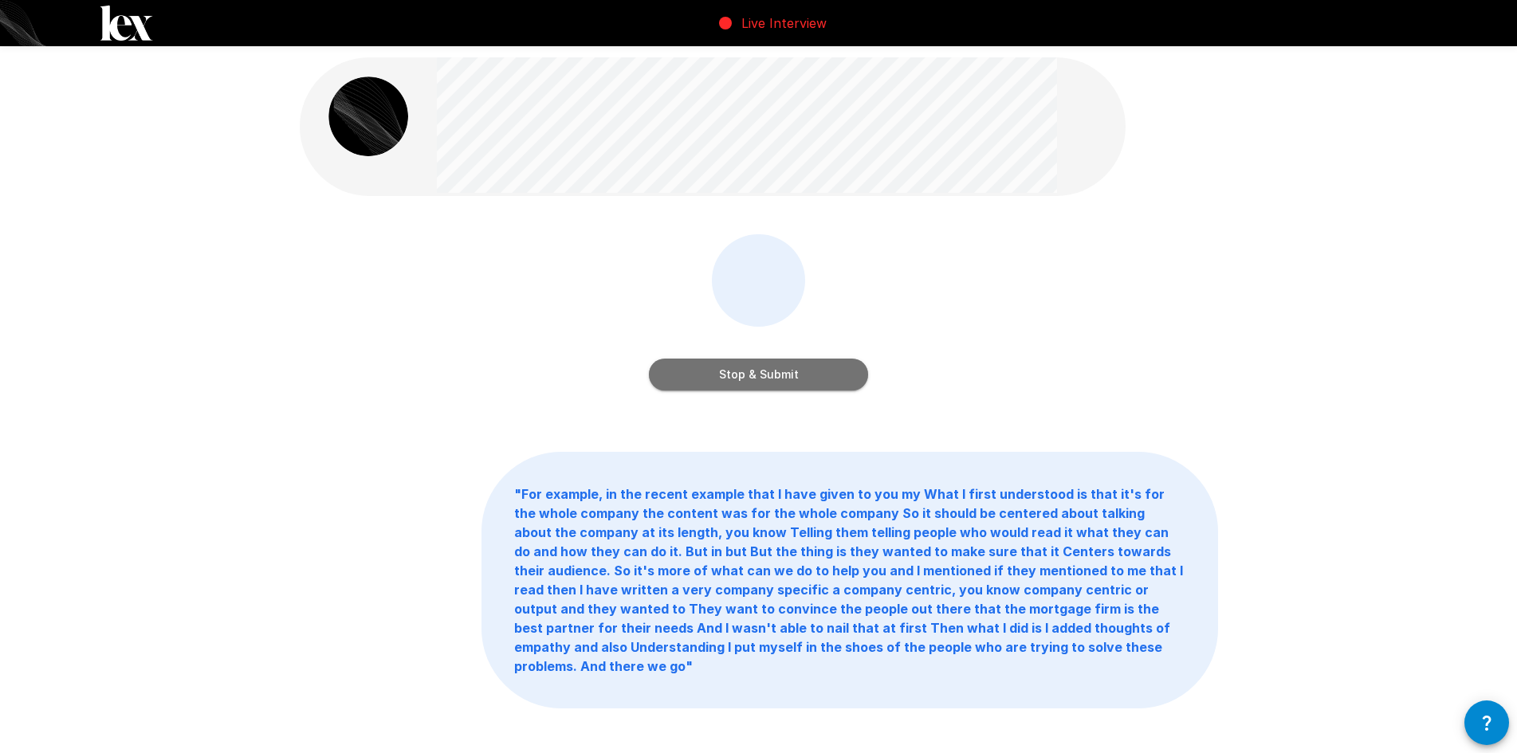
click at [765, 372] on button "Stop & Submit" at bounding box center [758, 375] width 219 height 32
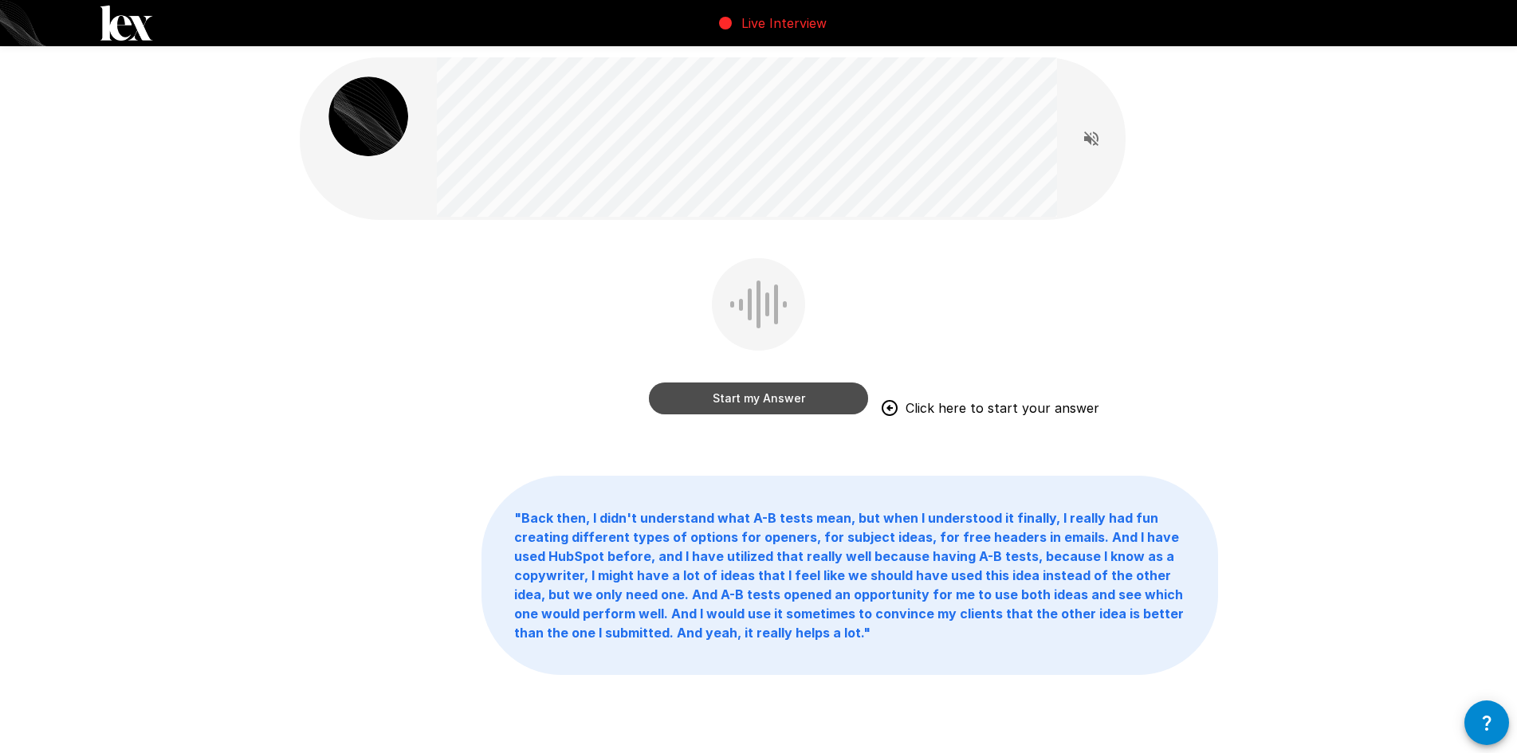
click at [711, 393] on button "Start my Answer" at bounding box center [758, 399] width 219 height 32
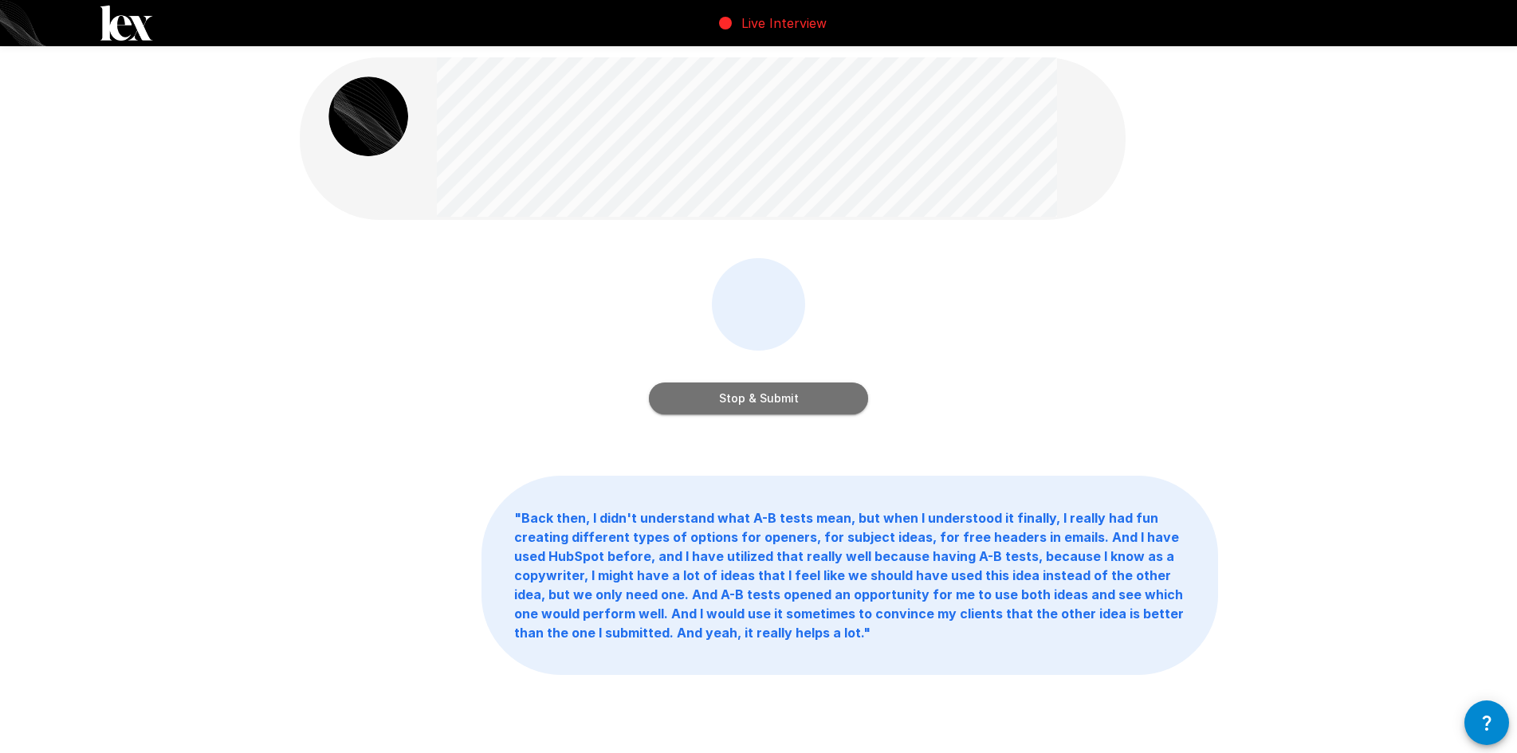
click at [763, 392] on button "Stop & Submit" at bounding box center [758, 399] width 219 height 32
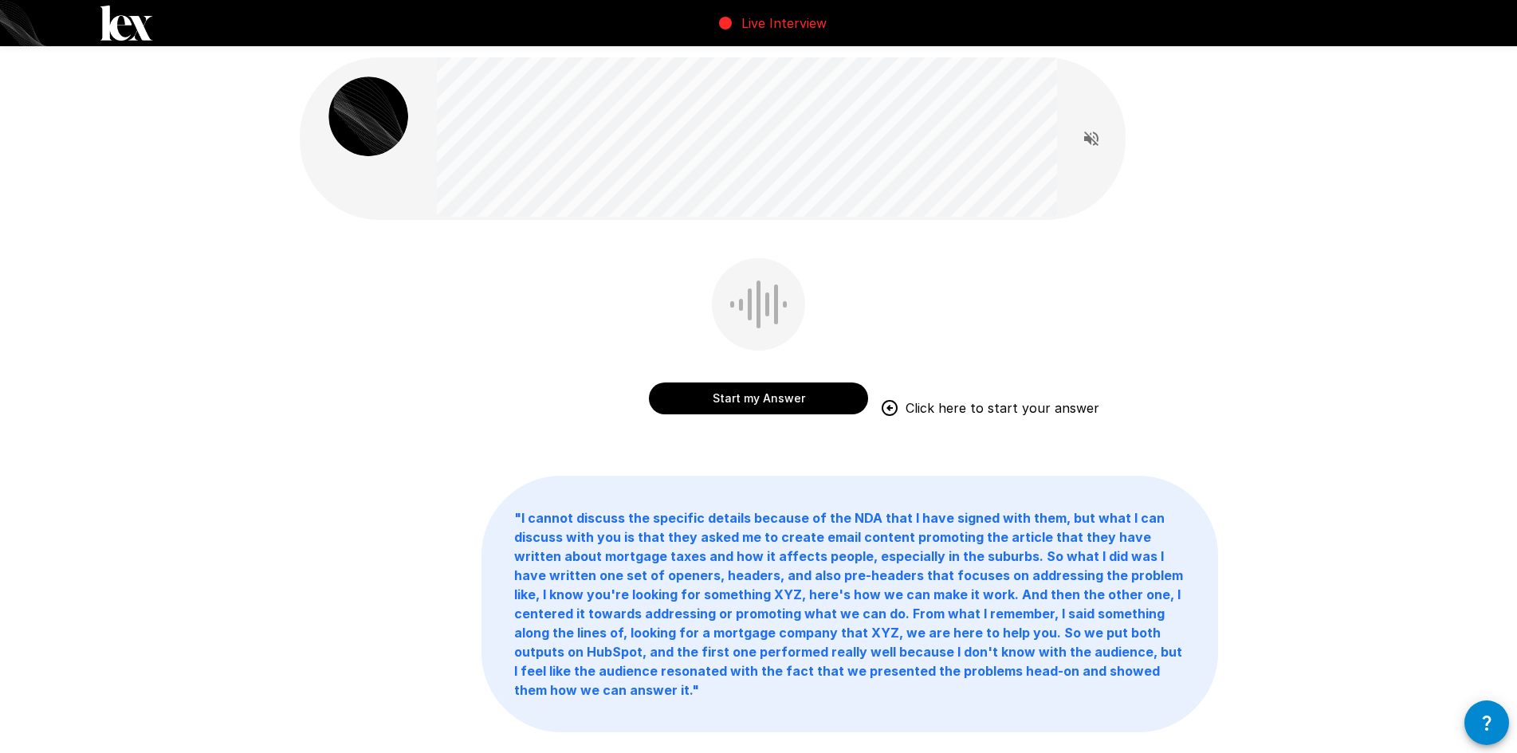
click at [784, 403] on button "Start my Answer" at bounding box center [758, 399] width 219 height 32
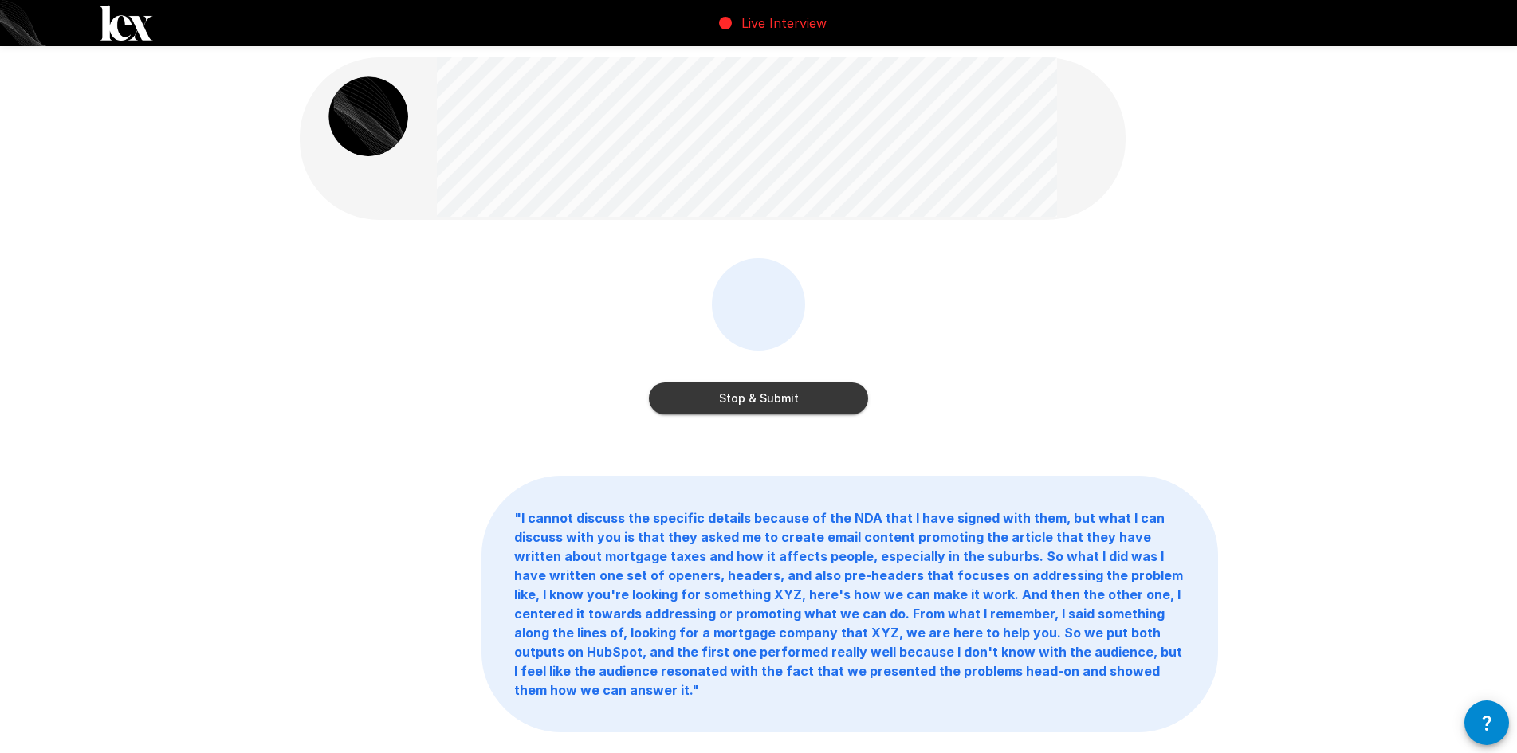
click at [784, 403] on button "Stop & Submit" at bounding box center [758, 399] width 219 height 32
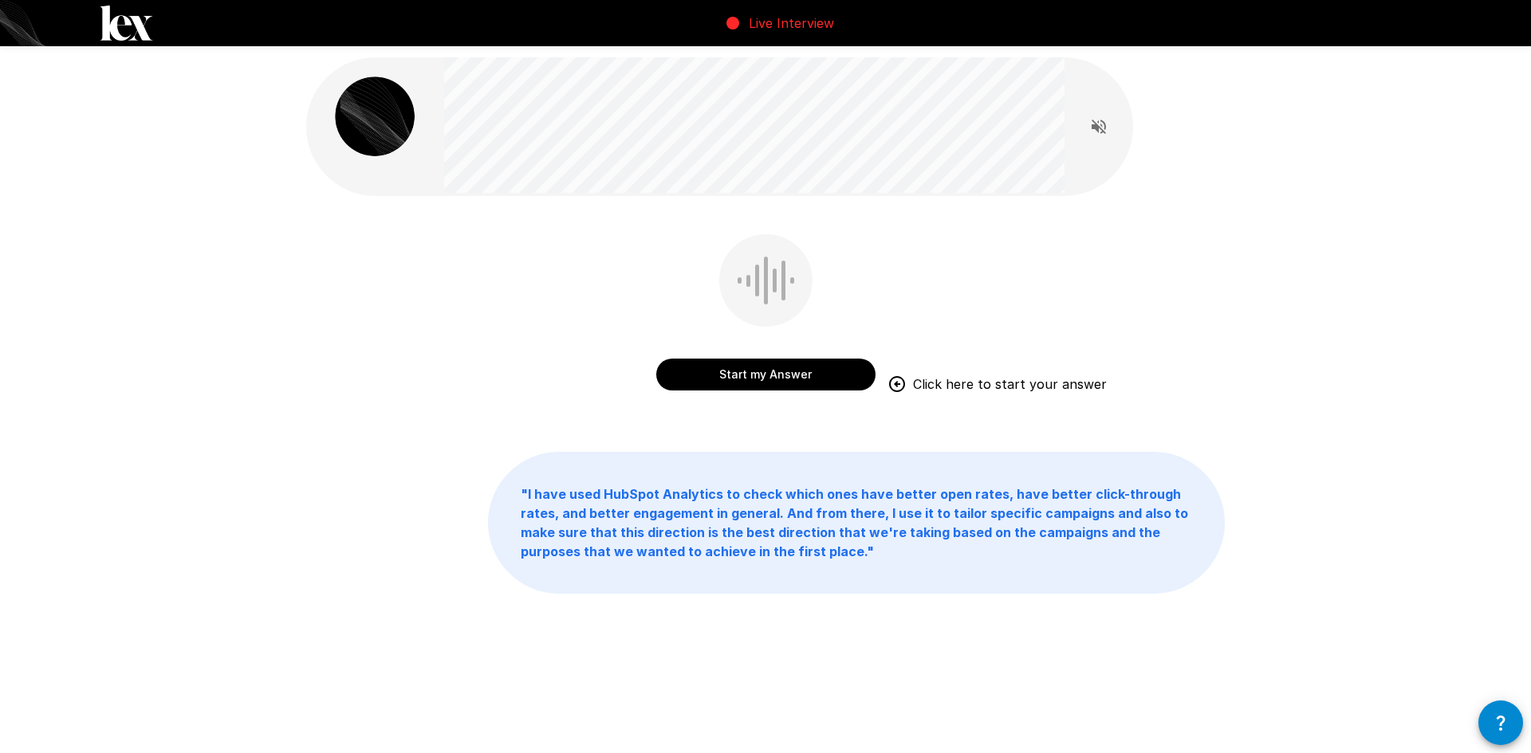
click at [777, 381] on button "Start my Answer" at bounding box center [765, 375] width 219 height 32
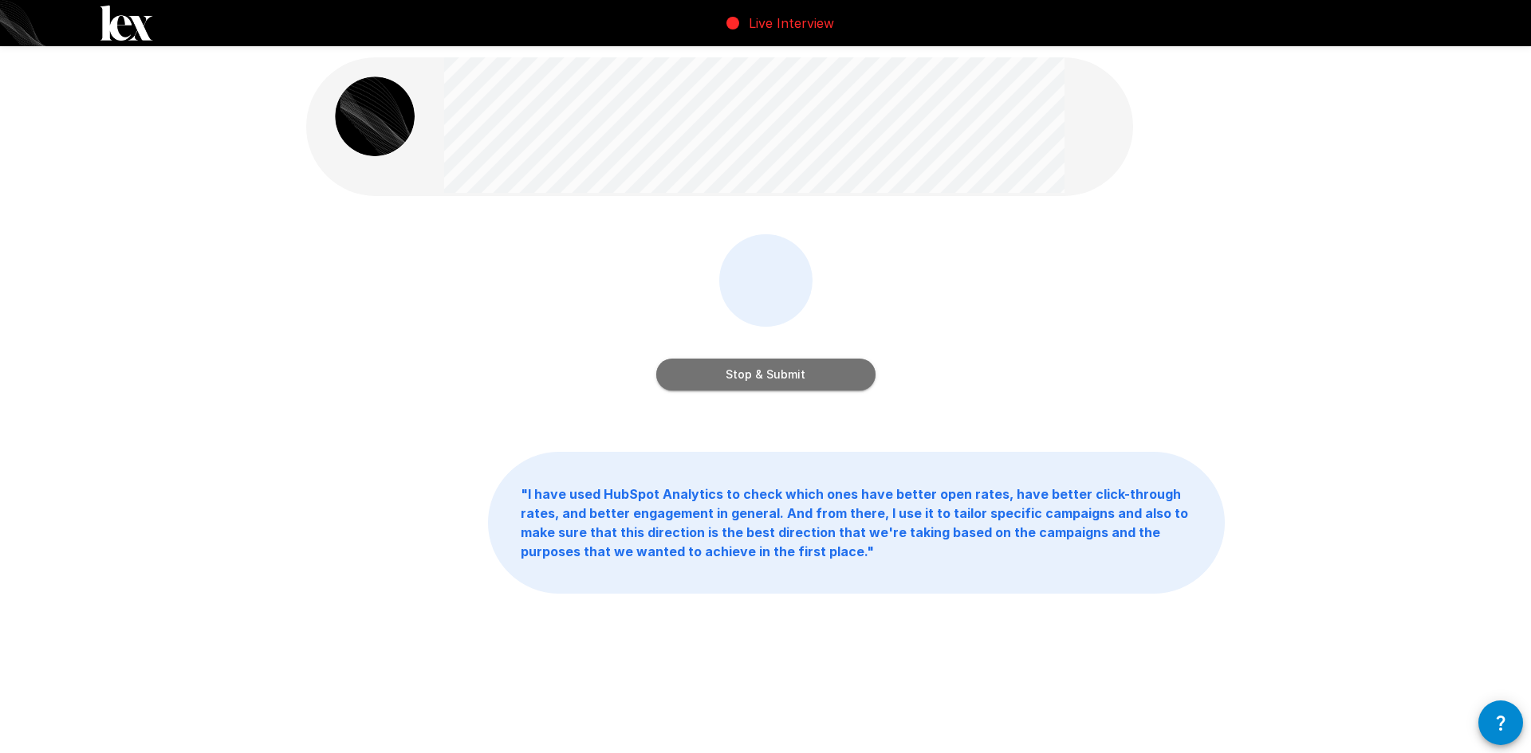
click at [767, 373] on button "Stop & Submit" at bounding box center [765, 375] width 219 height 32
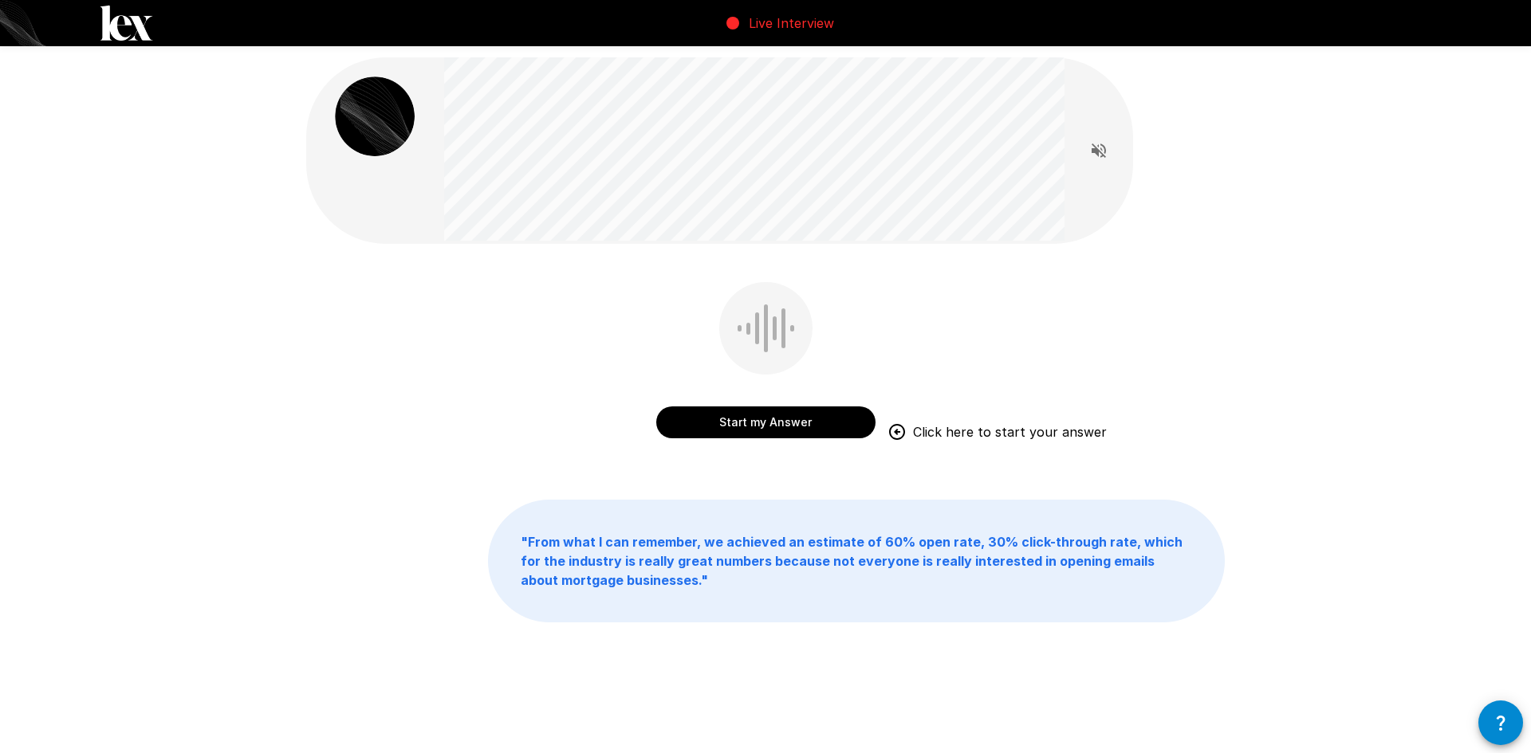
click at [792, 417] on button "Start my Answer" at bounding box center [765, 423] width 219 height 32
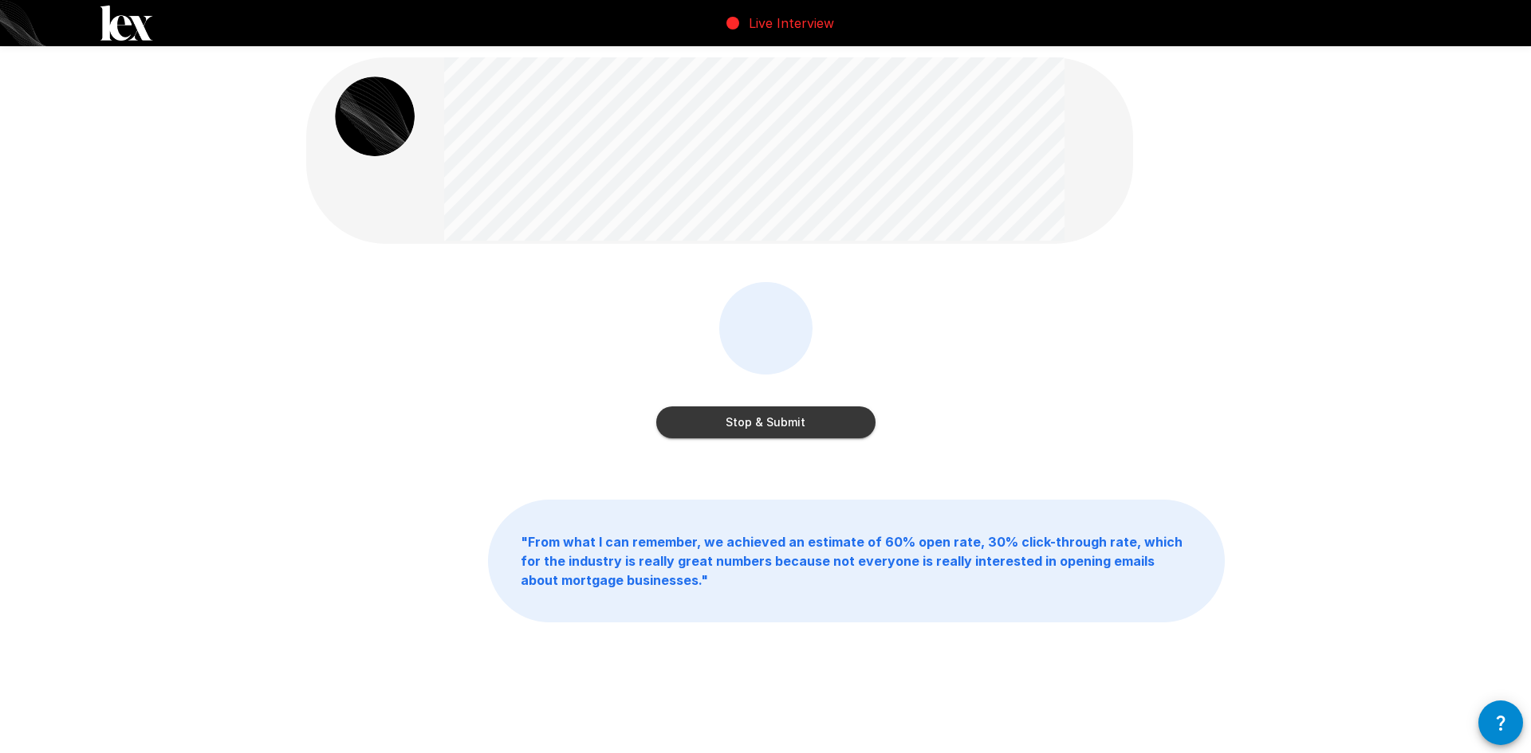
click at [773, 426] on button "Stop & Submit" at bounding box center [765, 423] width 219 height 32
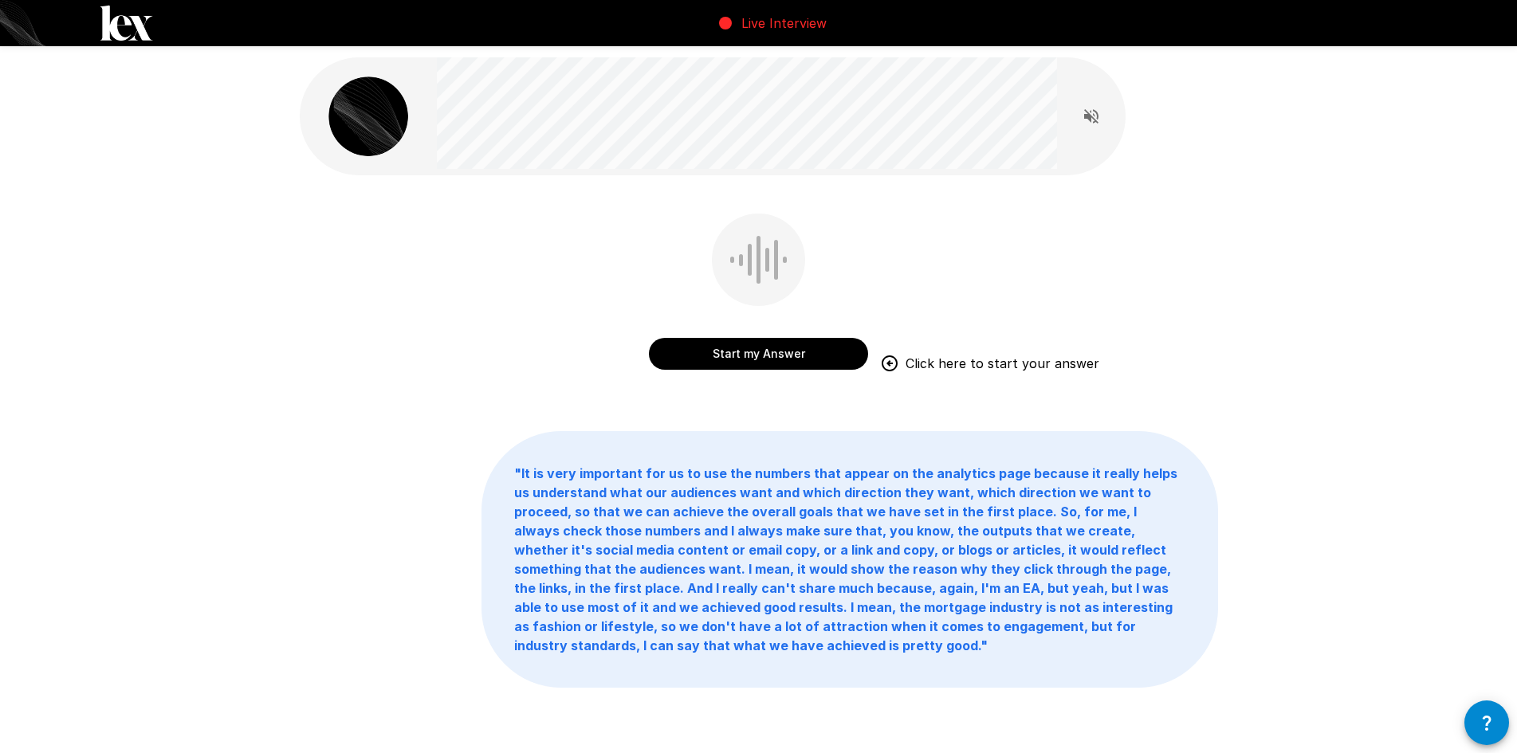
click at [773, 347] on button "Start my Answer" at bounding box center [758, 354] width 219 height 32
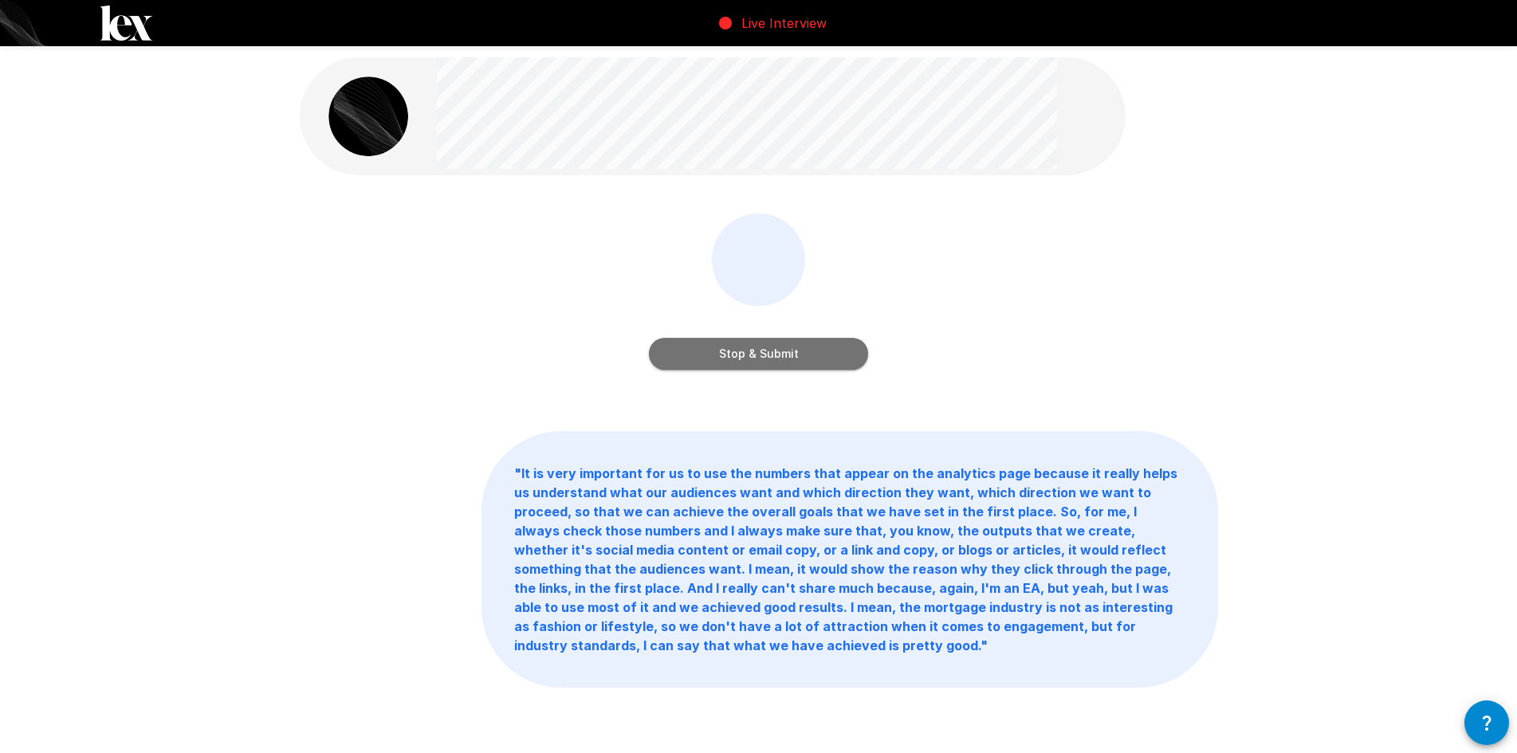
click at [760, 342] on button "Stop & Submit" at bounding box center [758, 354] width 219 height 32
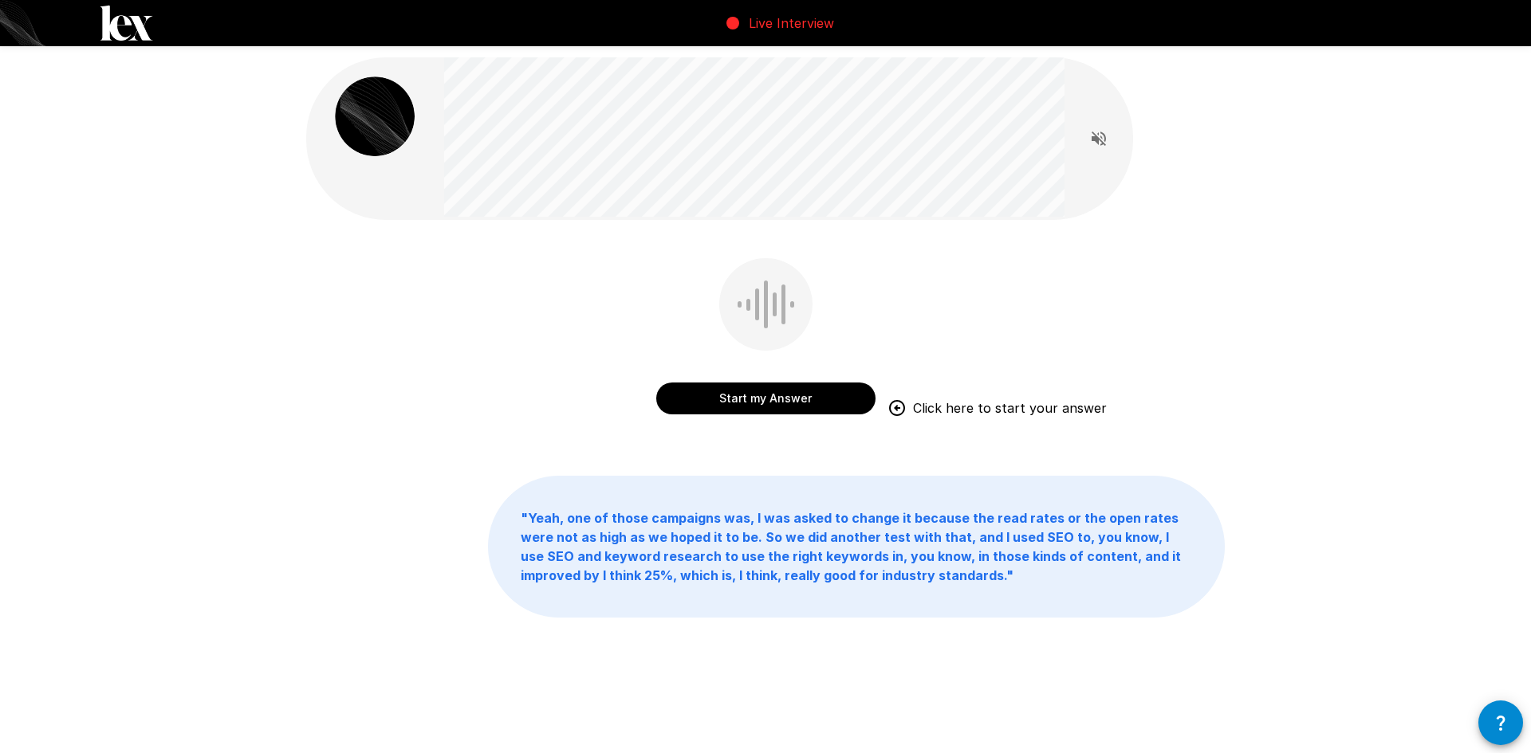
click at [779, 403] on button "Start my Answer" at bounding box center [765, 399] width 219 height 32
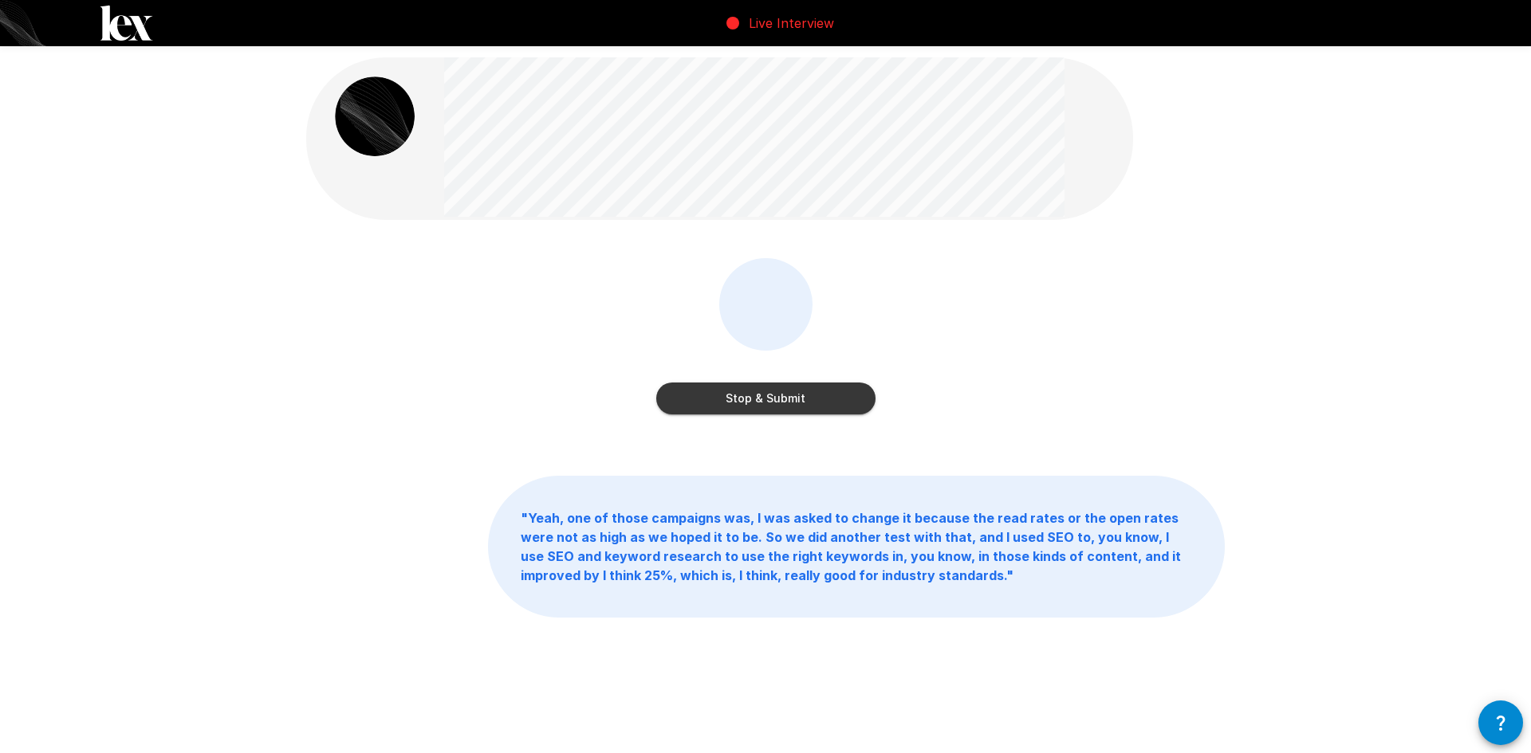
click at [784, 395] on button "Stop & Submit" at bounding box center [765, 399] width 219 height 32
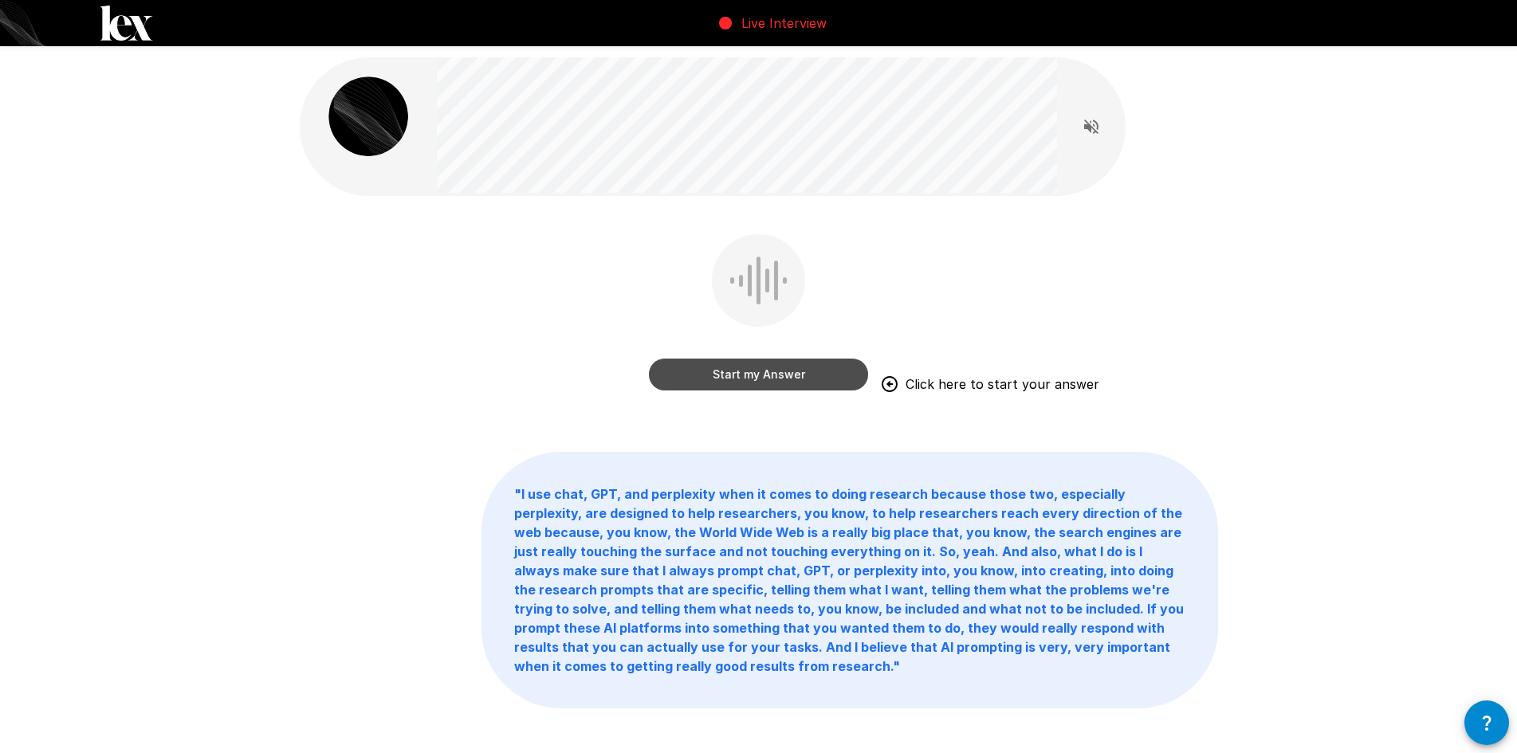
click at [802, 378] on button "Start my Answer" at bounding box center [758, 375] width 219 height 32
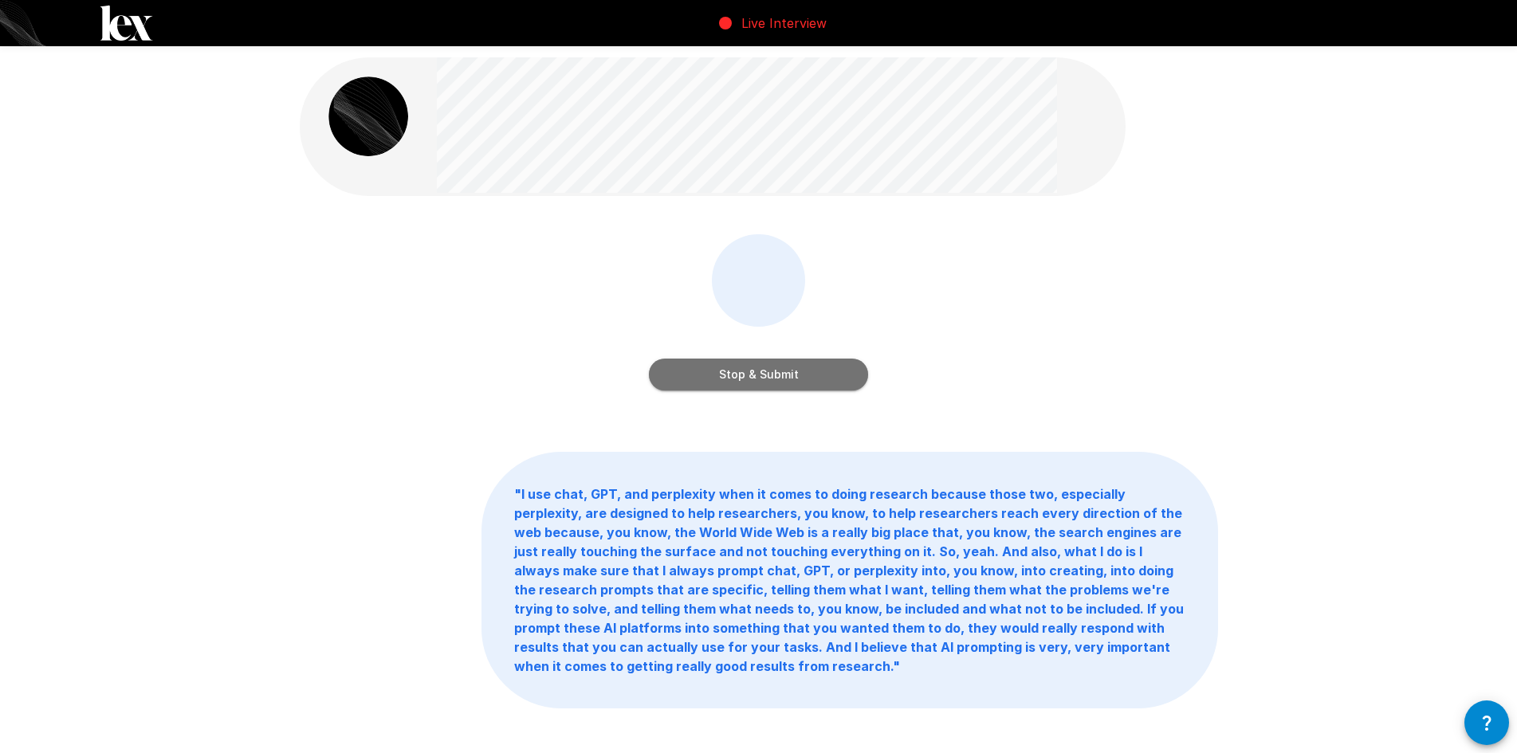
click at [755, 385] on button "Stop & Submit" at bounding box center [758, 375] width 219 height 32
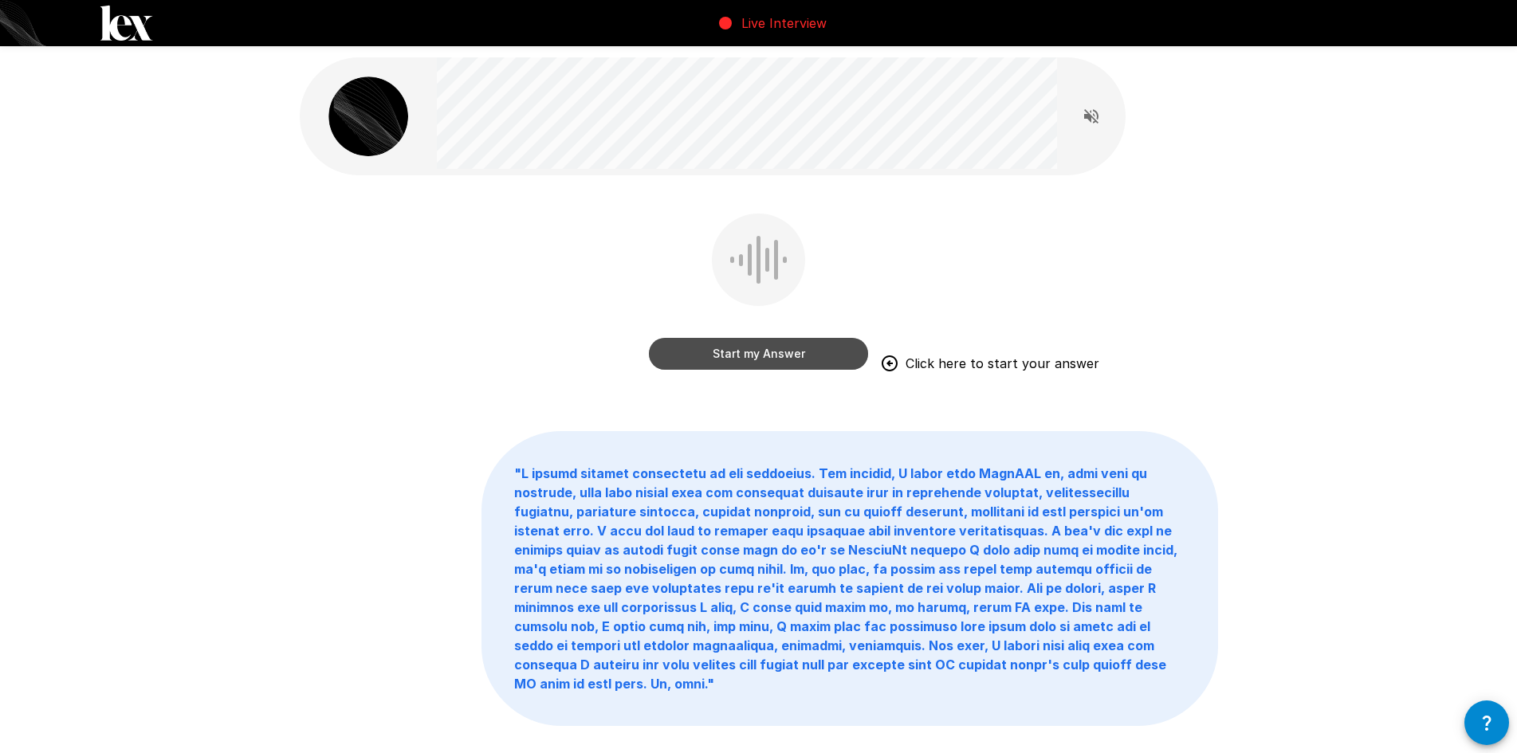
click at [738, 342] on button "Start my Answer" at bounding box center [758, 354] width 219 height 32
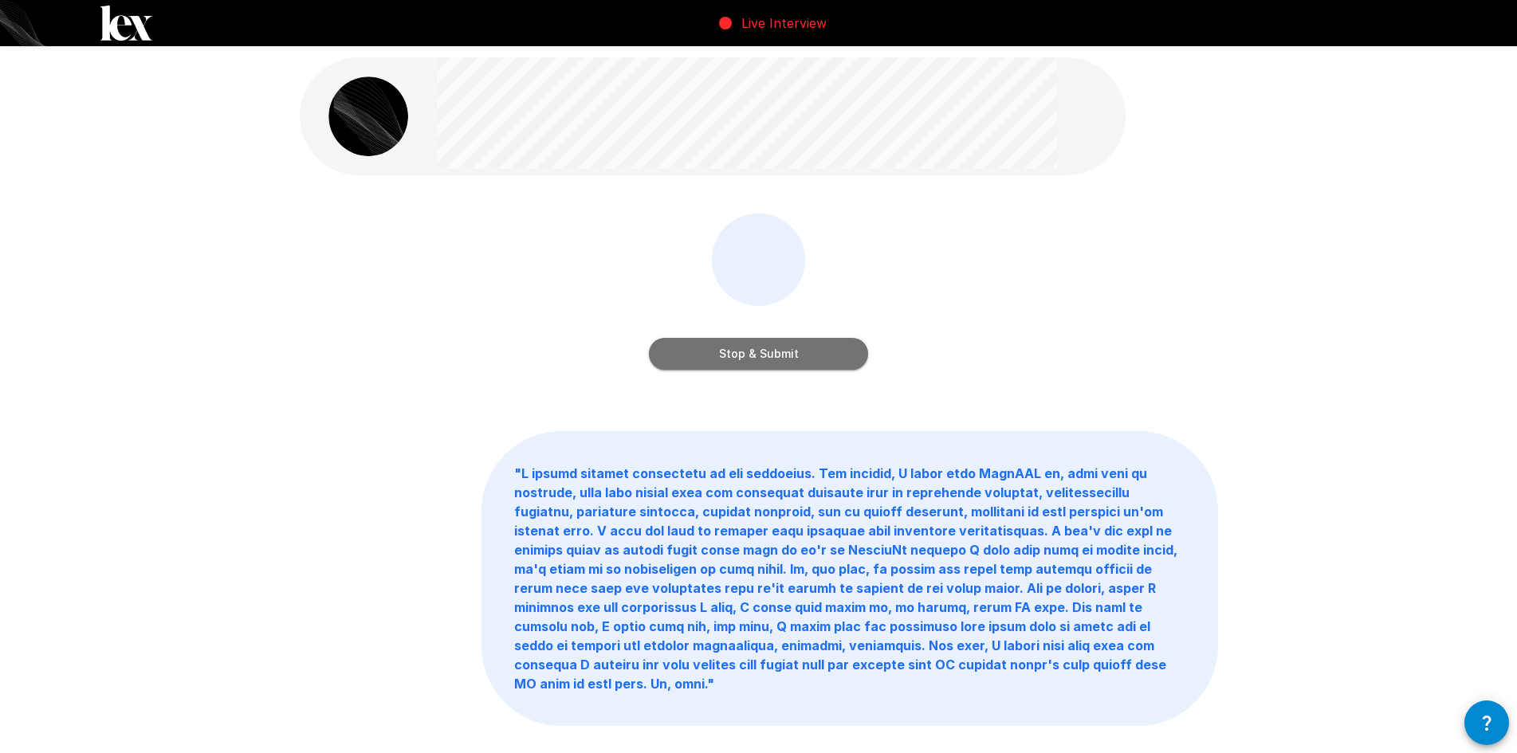
click at [808, 348] on button "Stop & Submit" at bounding box center [758, 354] width 219 height 32
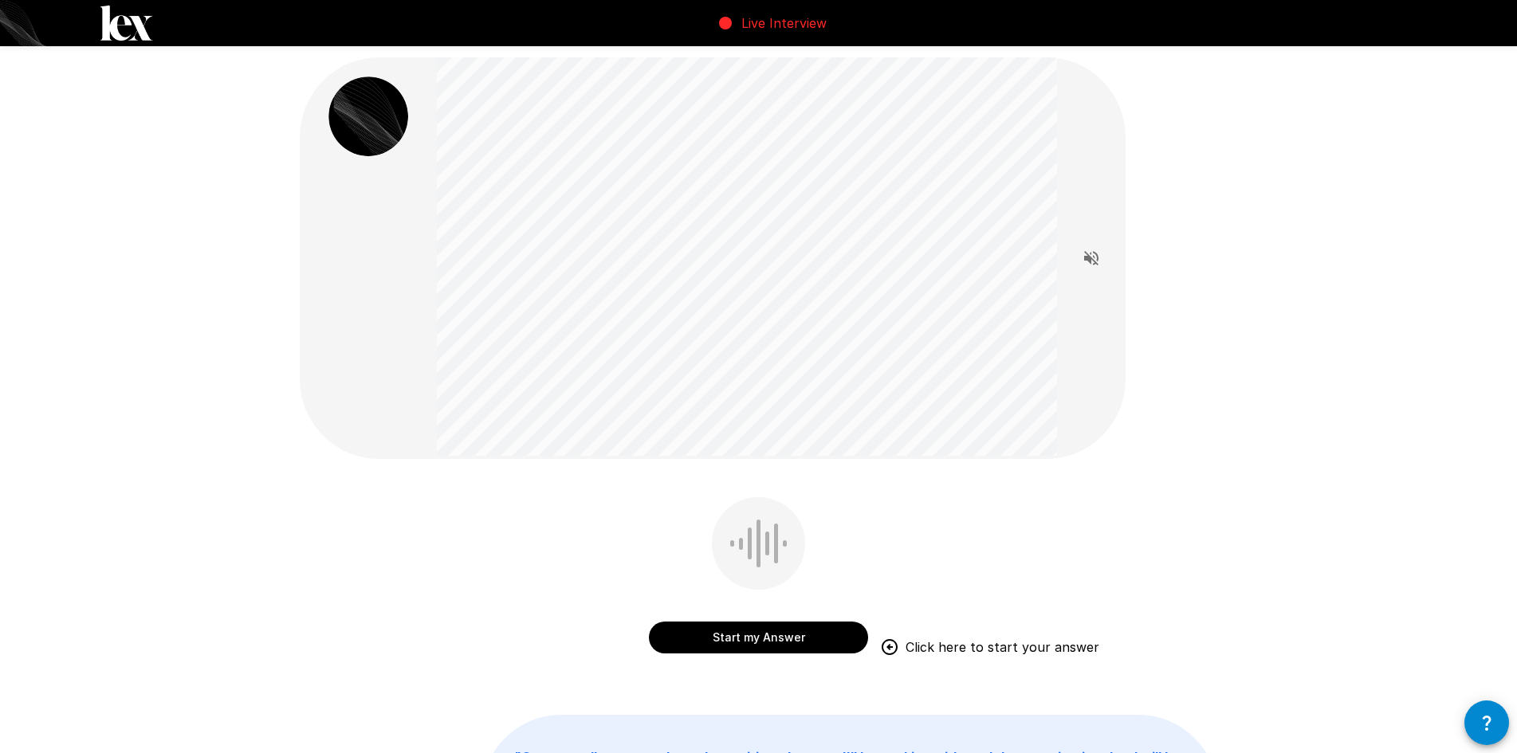
click at [764, 578] on div at bounding box center [758, 543] width 93 height 92
click at [776, 560] on div at bounding box center [776, 544] width 4 height 40
click at [769, 637] on button "Start my Answer" at bounding box center [758, 638] width 219 height 32
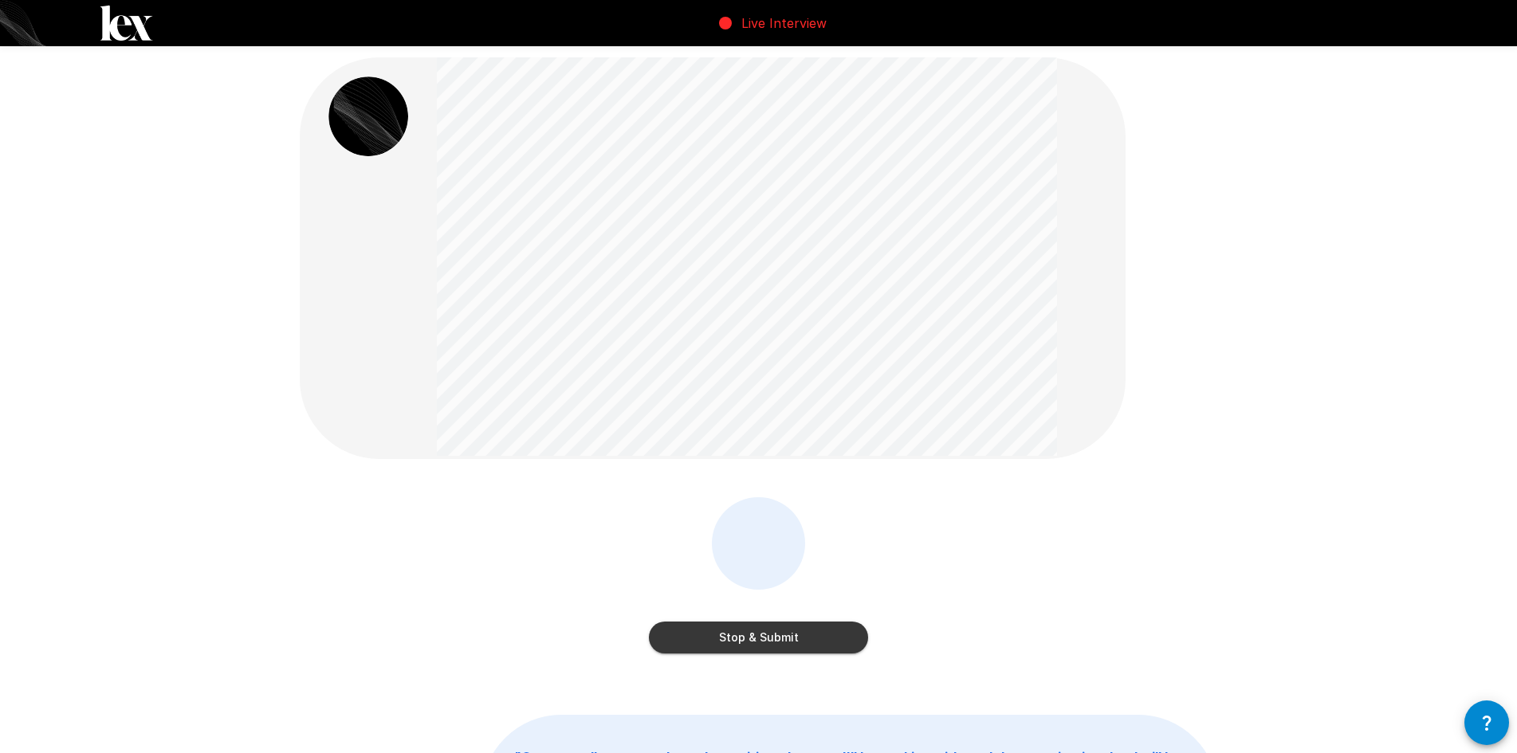
click at [767, 634] on button "Stop & Submit" at bounding box center [758, 638] width 219 height 32
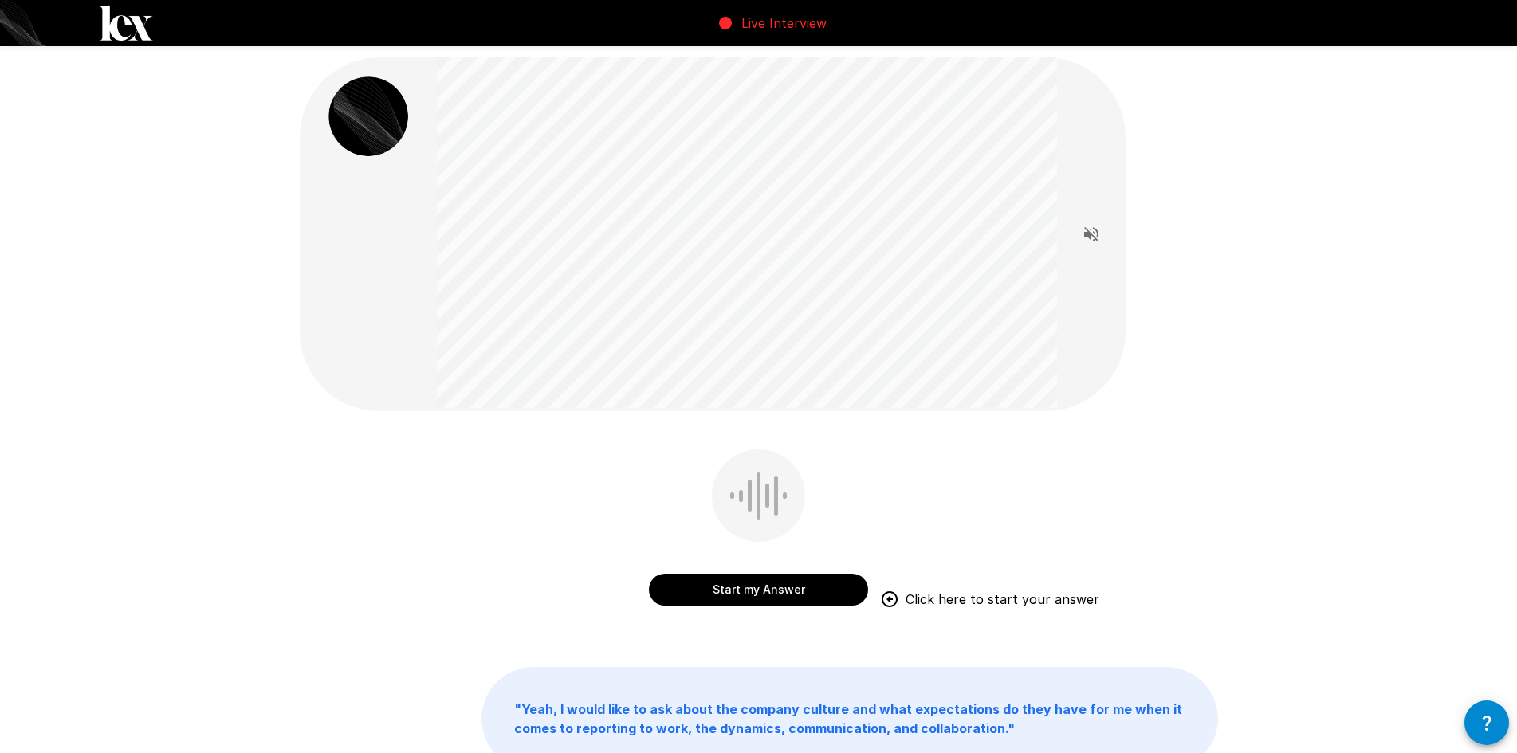
click at [787, 575] on button "Start my Answer" at bounding box center [758, 590] width 219 height 32
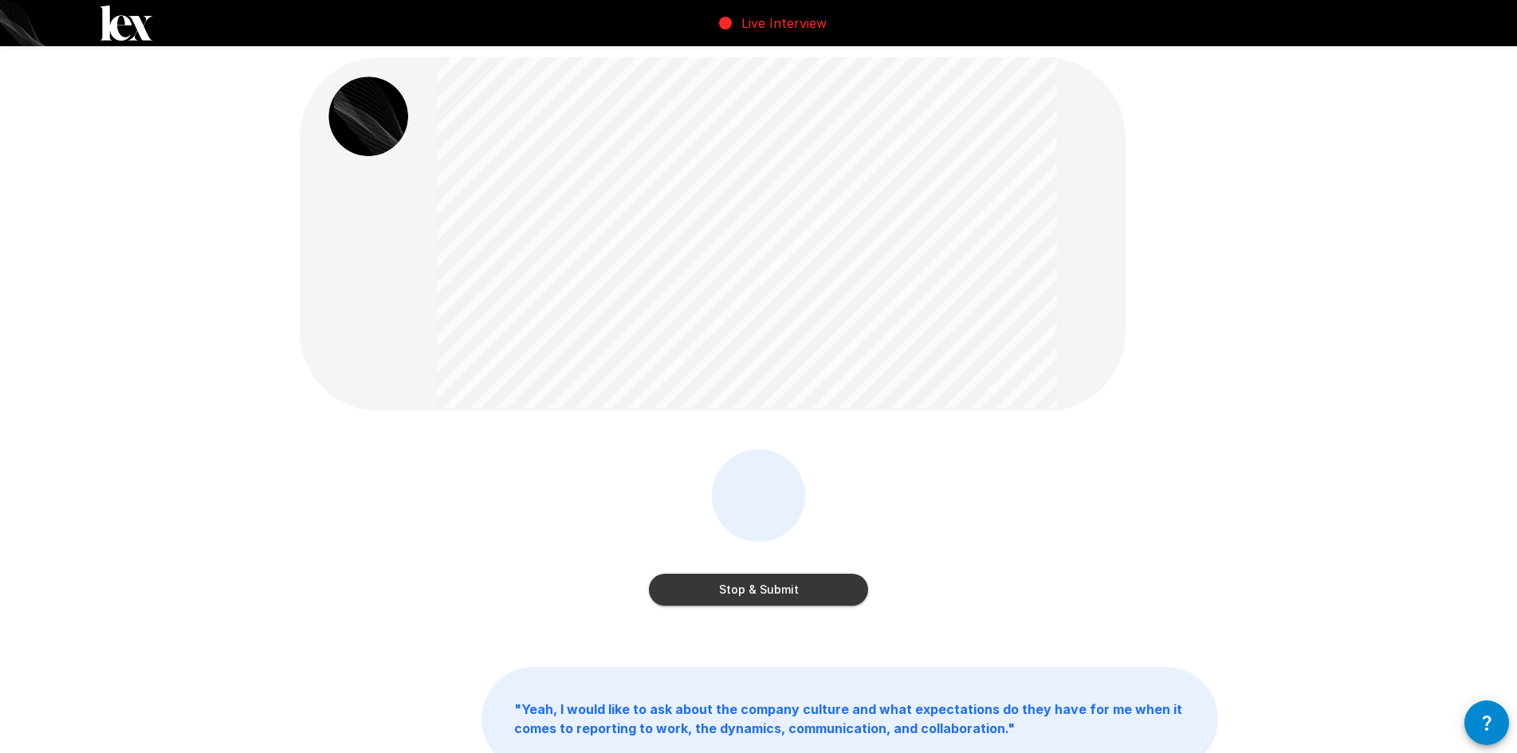
click at [737, 592] on button "Stop & Submit" at bounding box center [758, 590] width 219 height 32
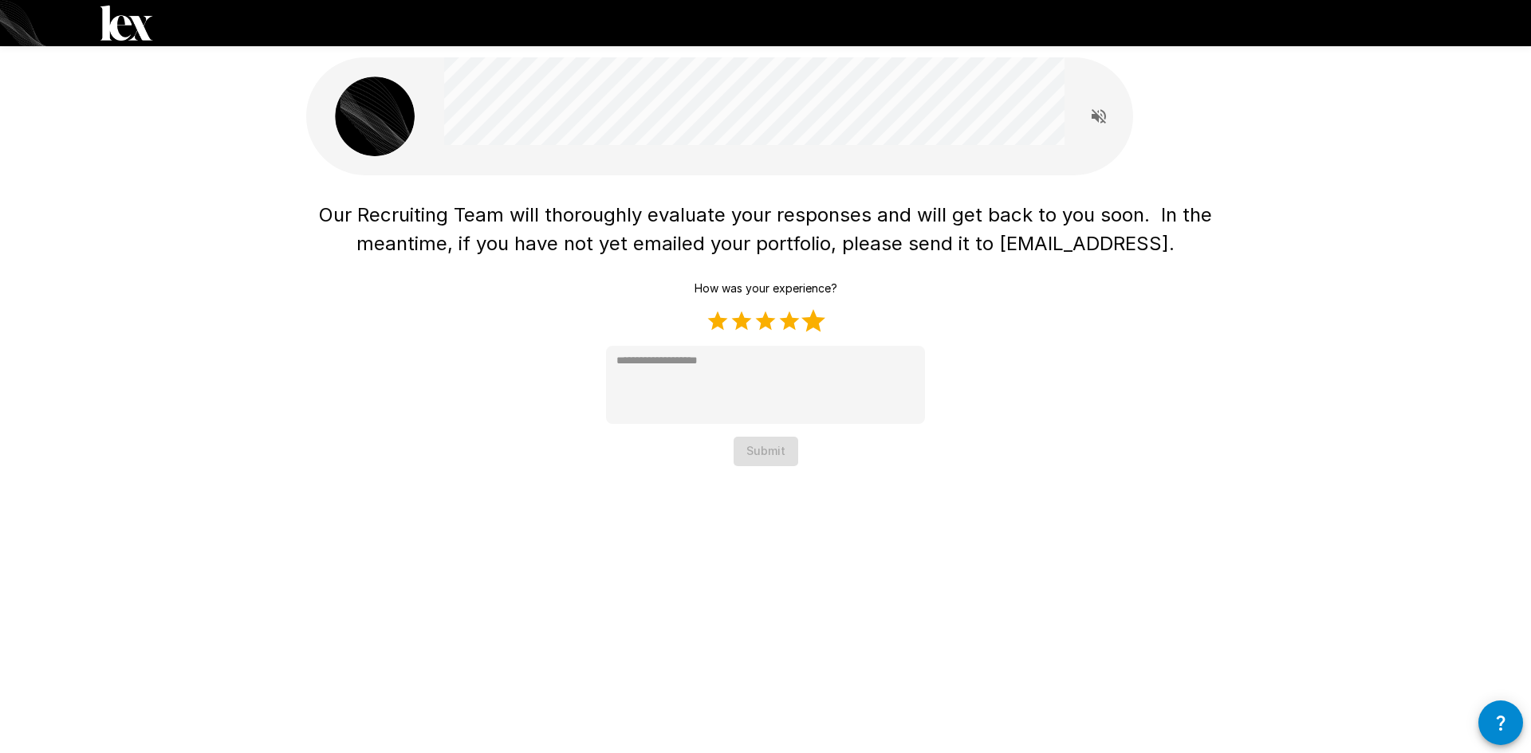
click at [816, 321] on label "5 Stars" at bounding box center [813, 321] width 24 height 24
drag, startPoint x: 1007, startPoint y: 248, endPoint x: 1146, endPoint y: 238, distance: 139.9
click at [1146, 238] on span "Our Recruiting Team will thoroughly evaluate your responses and will get back t…" at bounding box center [768, 229] width 899 height 52
copy span "[EMAIL_ADDRESS]"
type textarea "*"
